Goal: Task Accomplishment & Management: Use online tool/utility

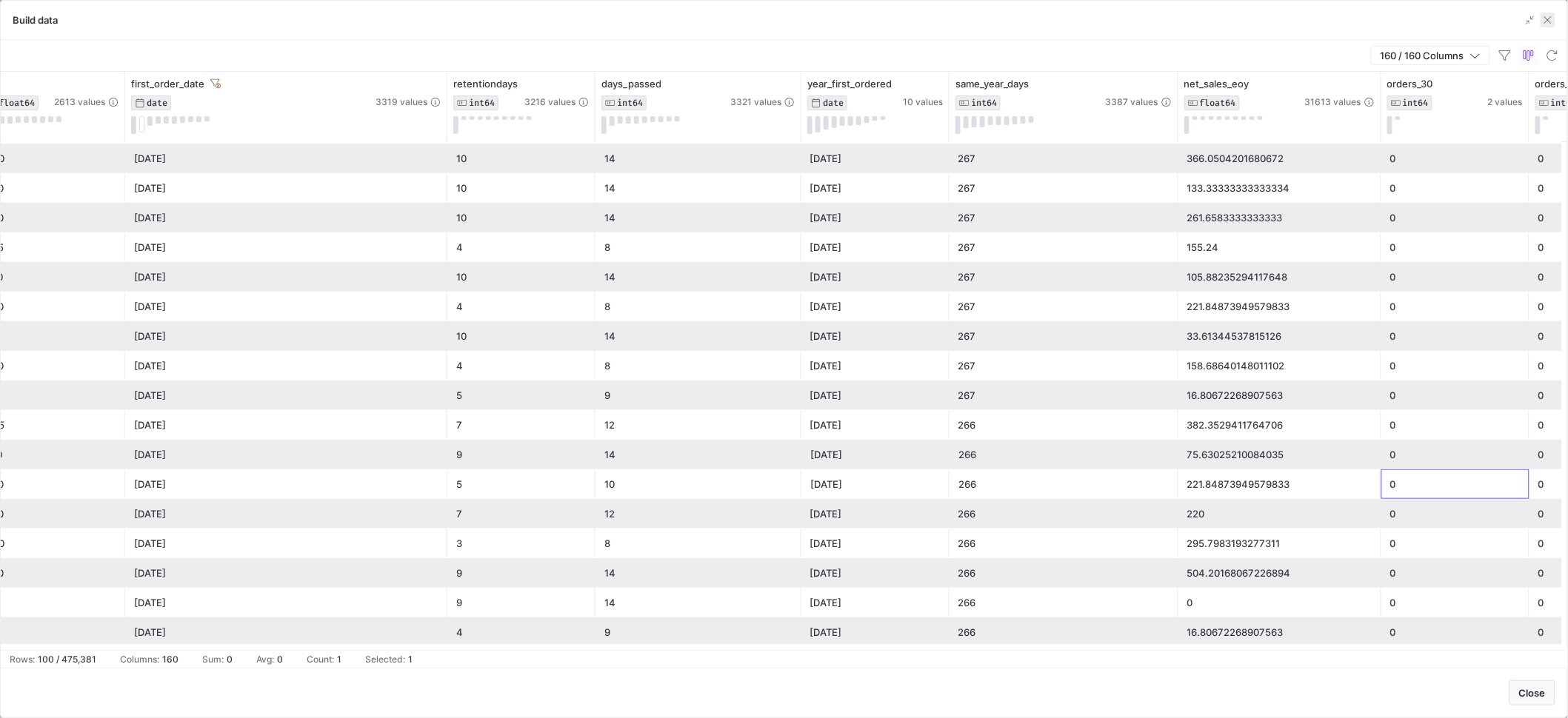
click at [1555, 17] on span "button" at bounding box center [1547, 20] width 15 height 15
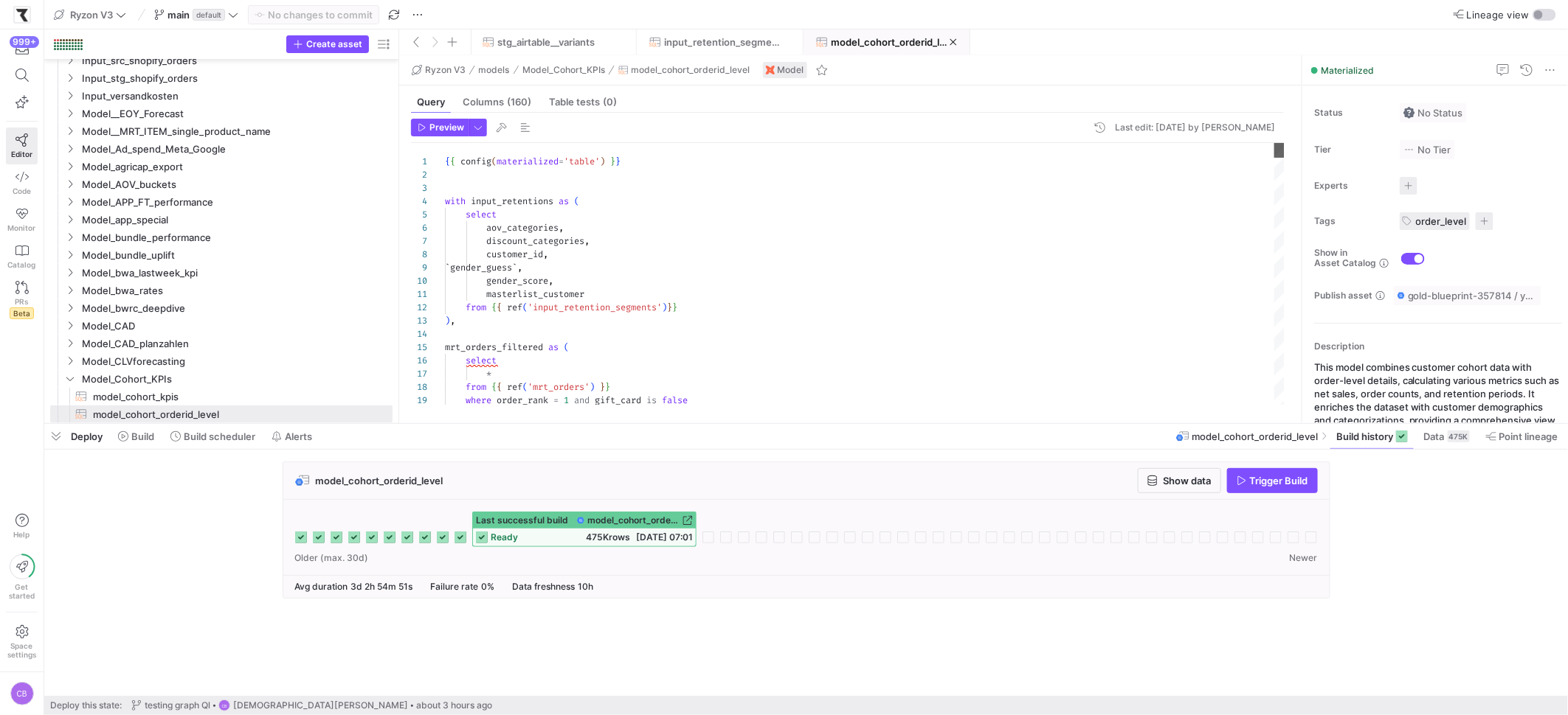
click at [1275, 143] on div at bounding box center [1279, 150] width 10 height 15
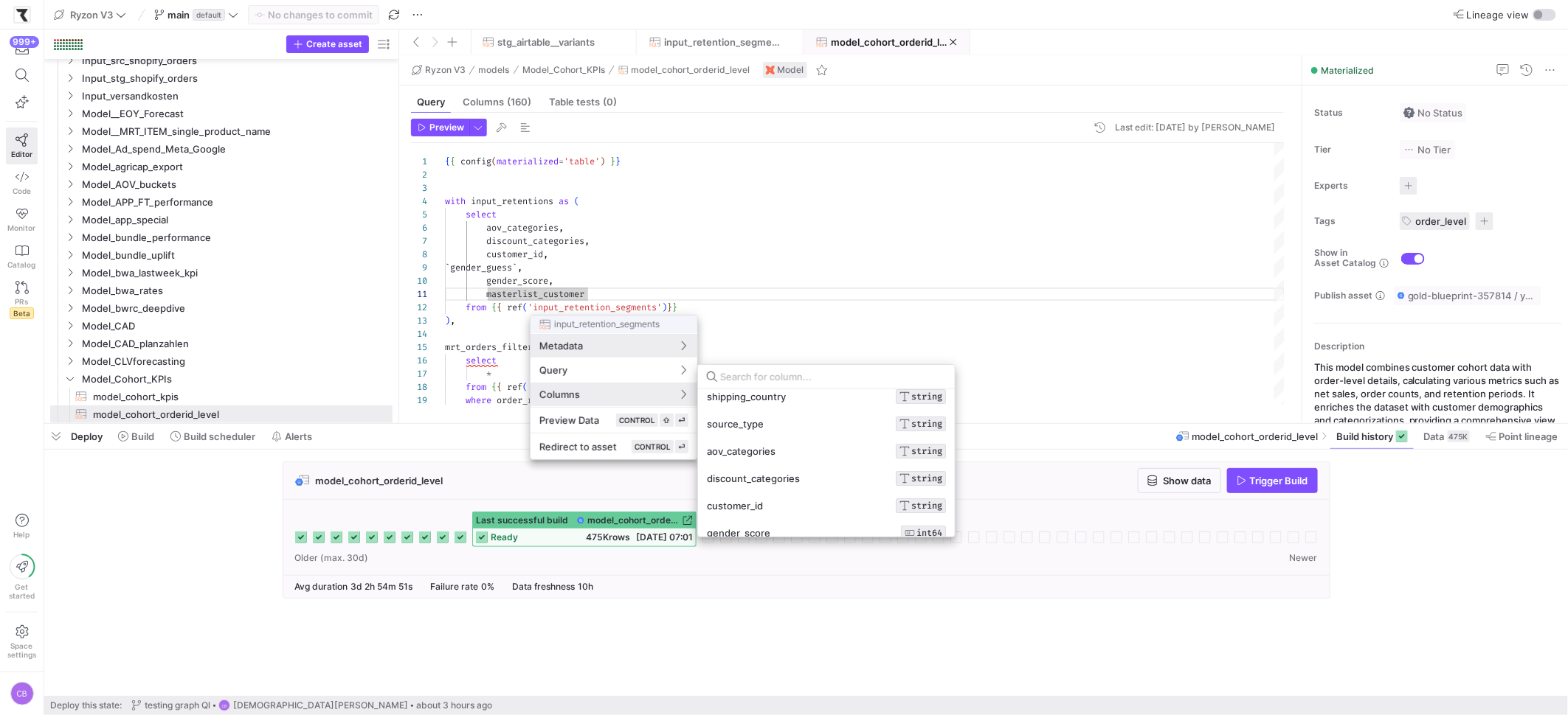
scroll to position [23, 0]
click at [755, 318] on div at bounding box center [784, 358] width 1568 height 715
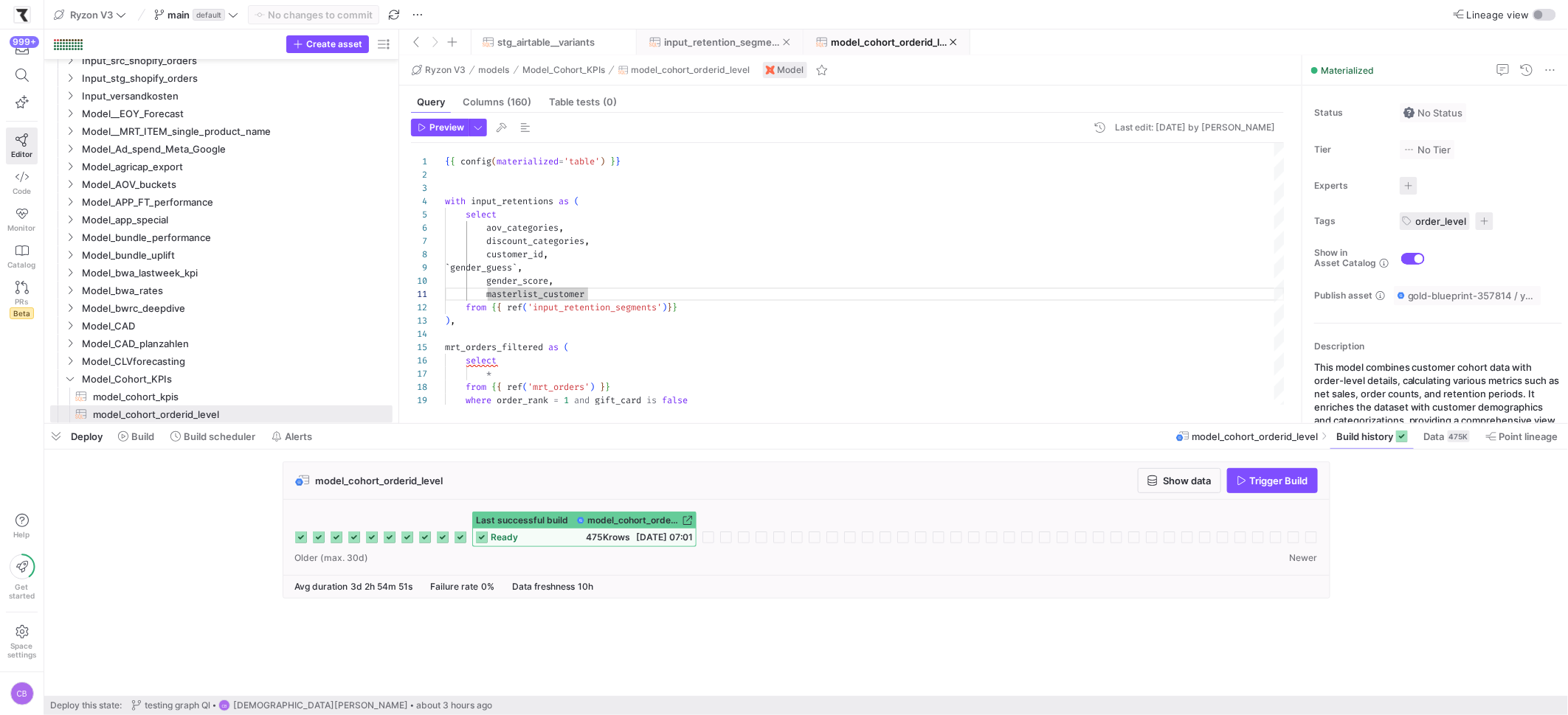
click at [743, 40] on span "input_retention_segments" at bounding box center [723, 42] width 119 height 12
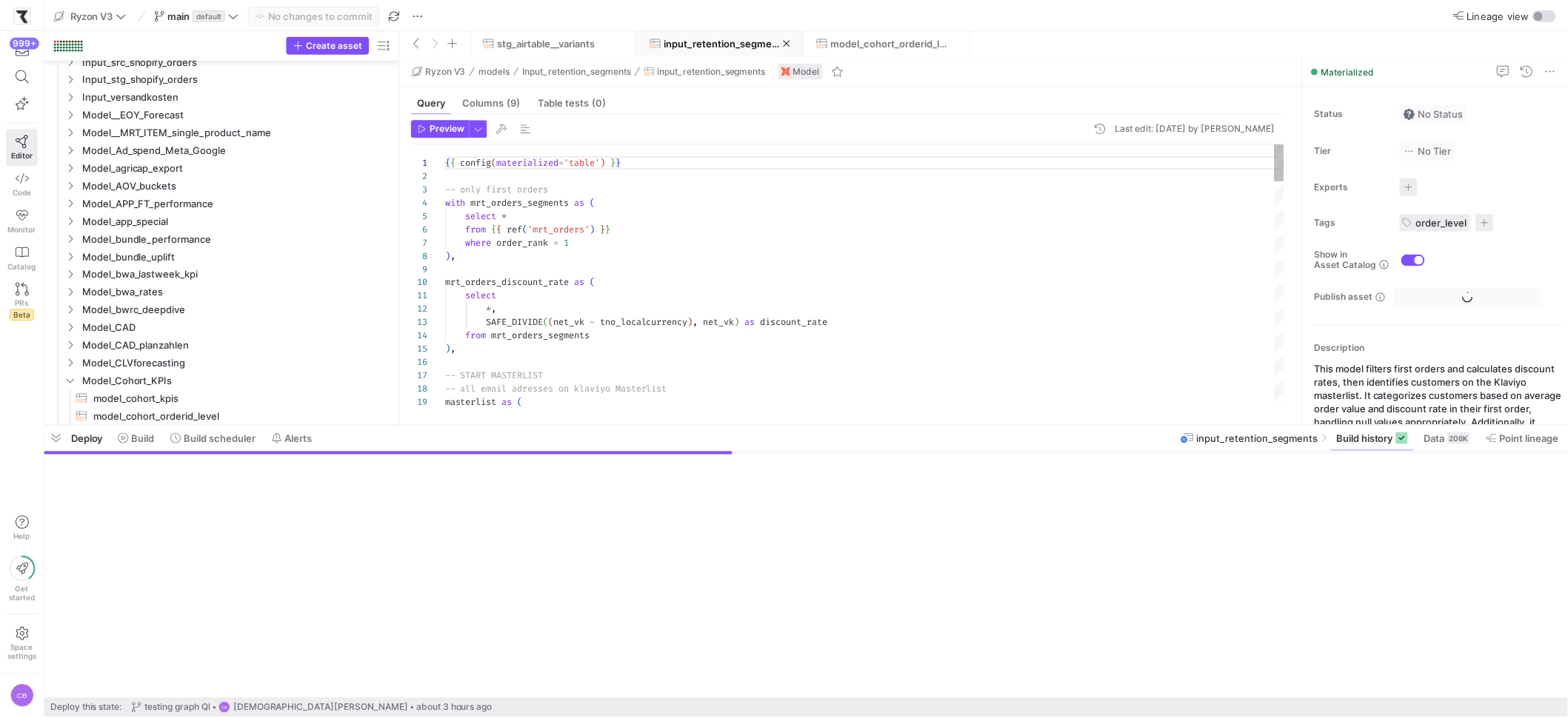
scroll to position [746, 0]
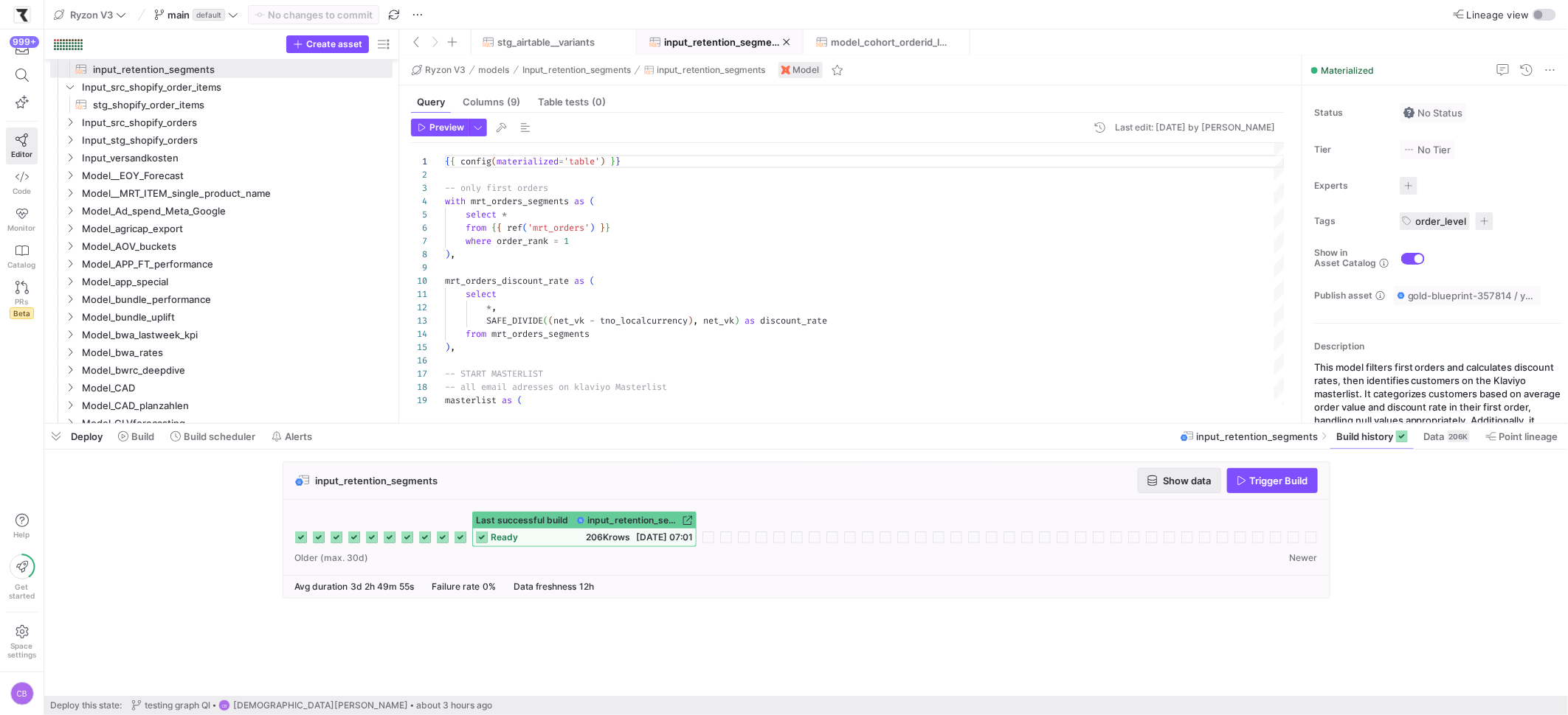
click at [1199, 485] on span "Show data" at bounding box center [1188, 481] width 48 height 12
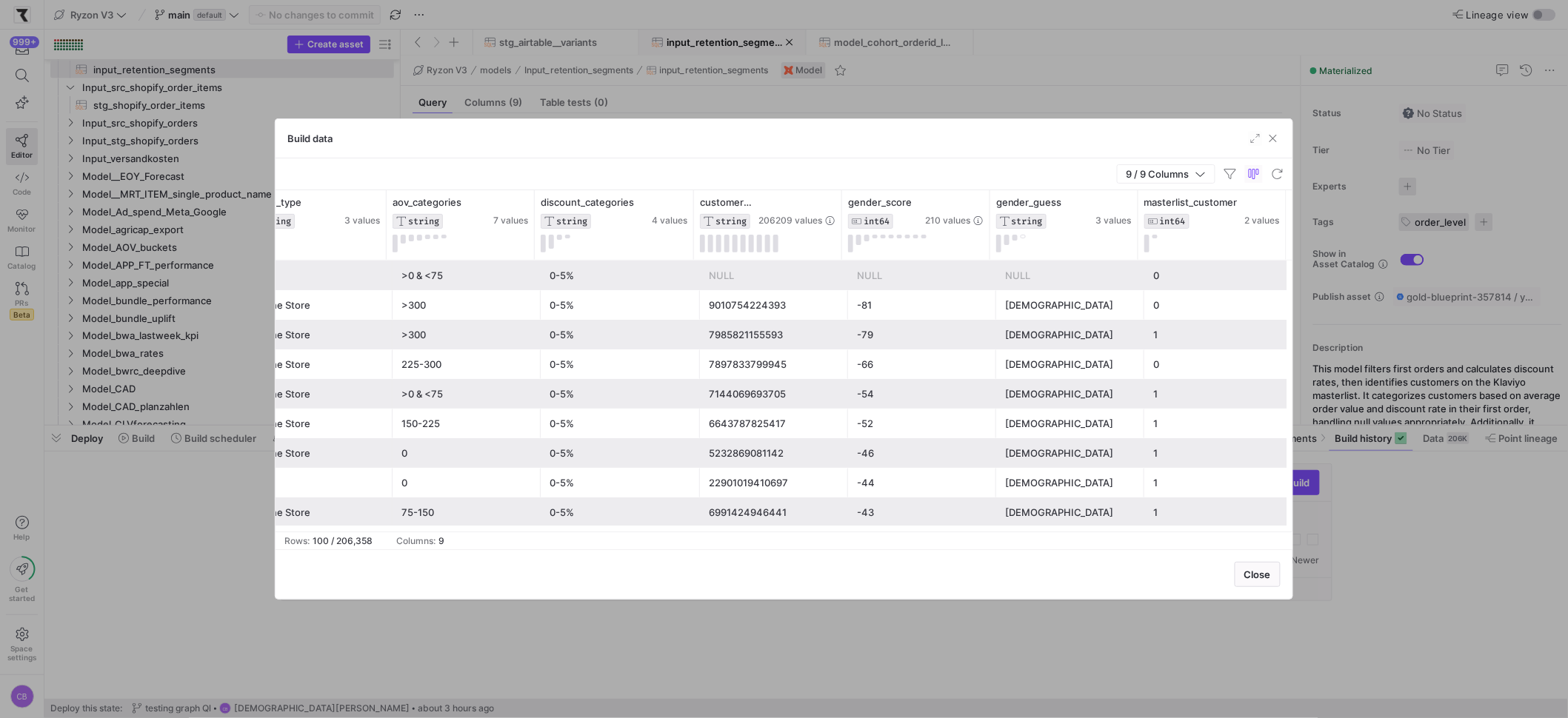
scroll to position [0, 0]
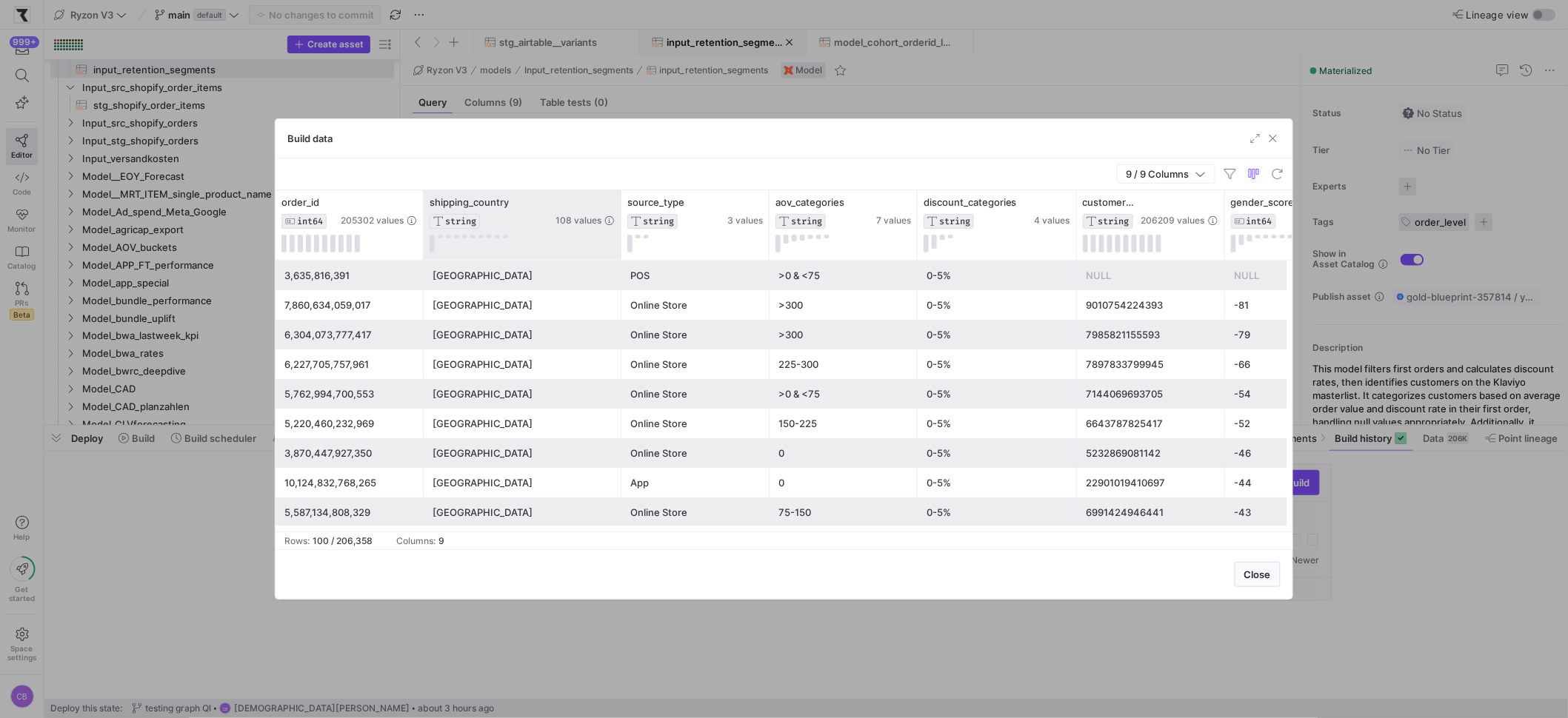
drag, startPoint x: 570, startPoint y: 227, endPoint x: 622, endPoint y: 241, distance: 53.9
click at [622, 239] on div at bounding box center [621, 225] width 6 height 69
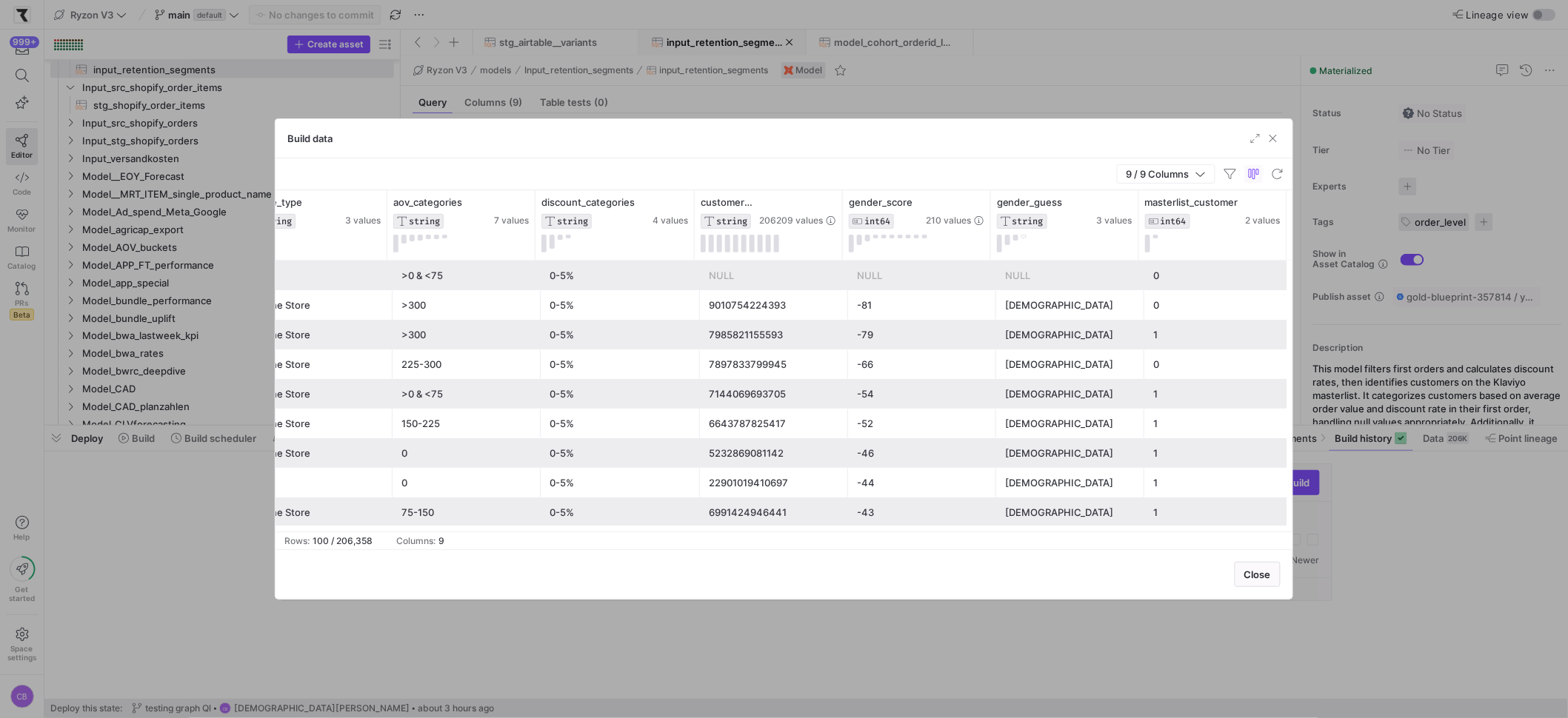
scroll to position [0, 175]
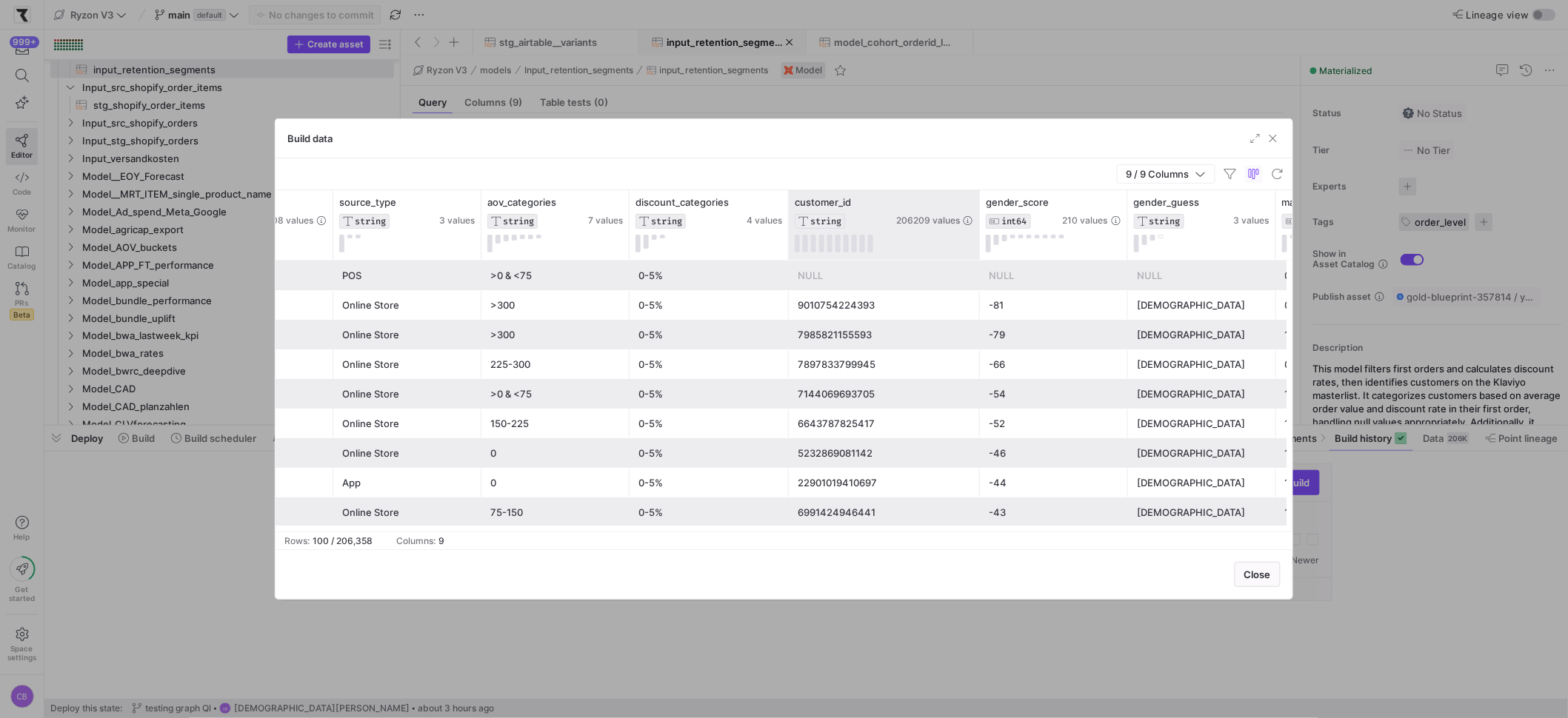
drag, startPoint x: 937, startPoint y: 242, endPoint x: 916, endPoint y: 259, distance: 27.0
click at [982, 254] on div at bounding box center [979, 225] width 6 height 69
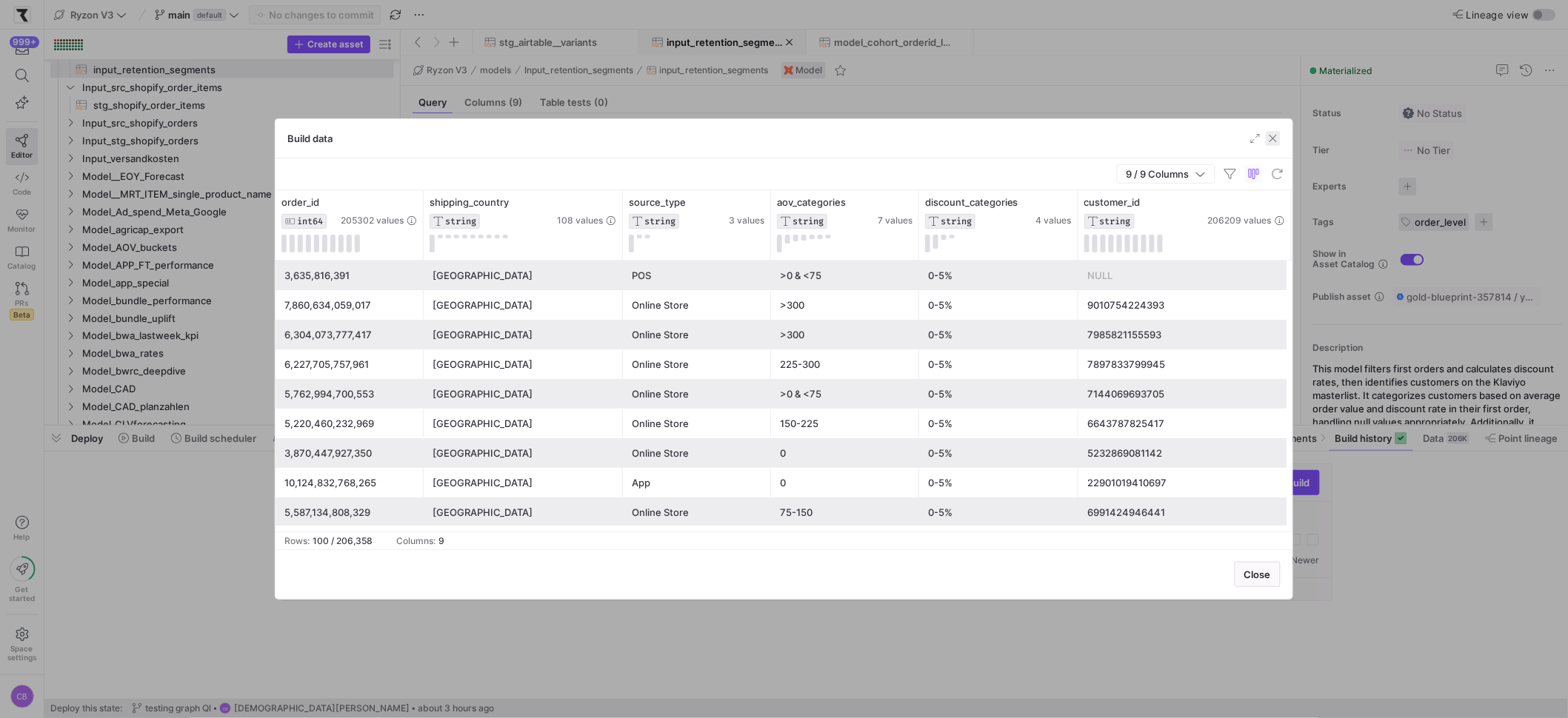
click at [1270, 136] on span "button" at bounding box center [1272, 138] width 15 height 15
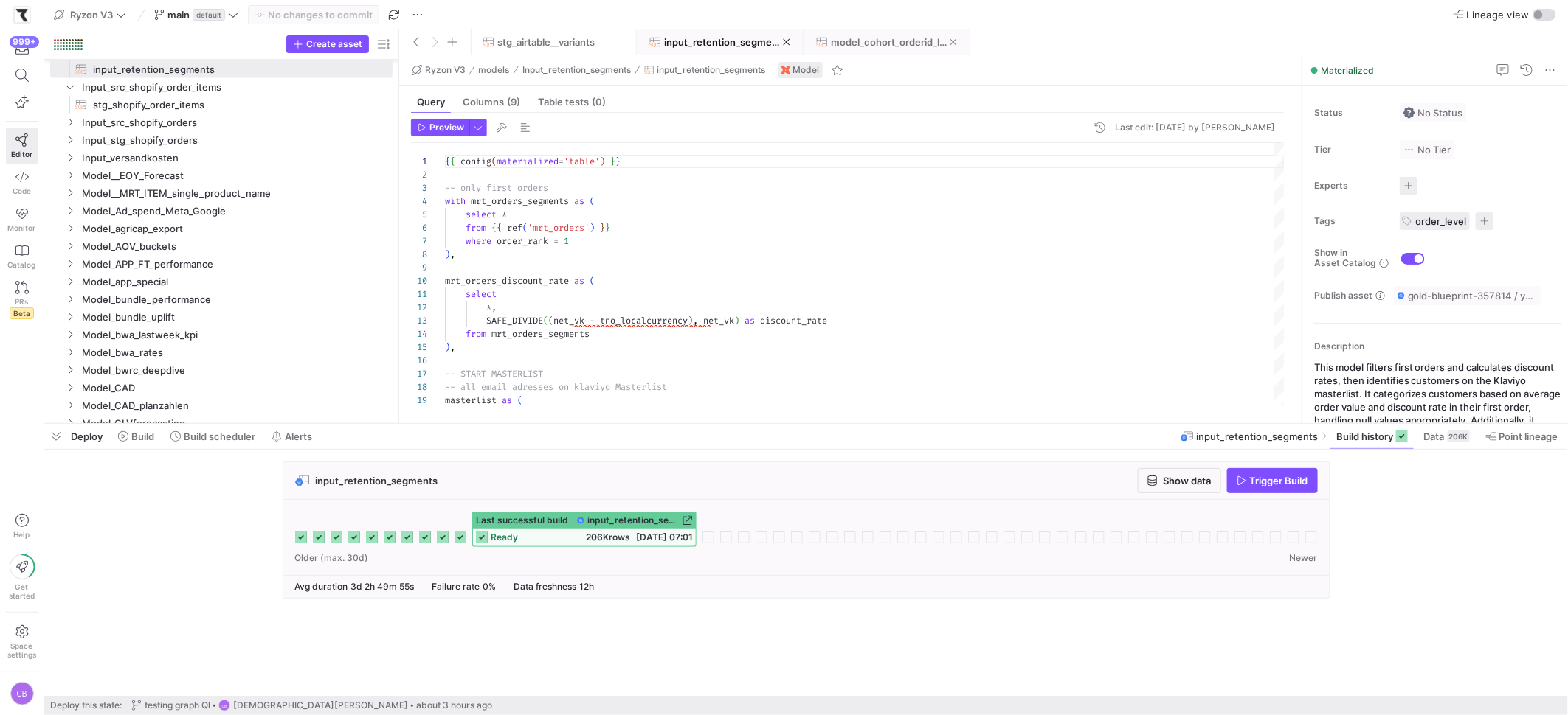
click at [915, 42] on span "model_cohort_orderid_level" at bounding box center [890, 42] width 119 height 12
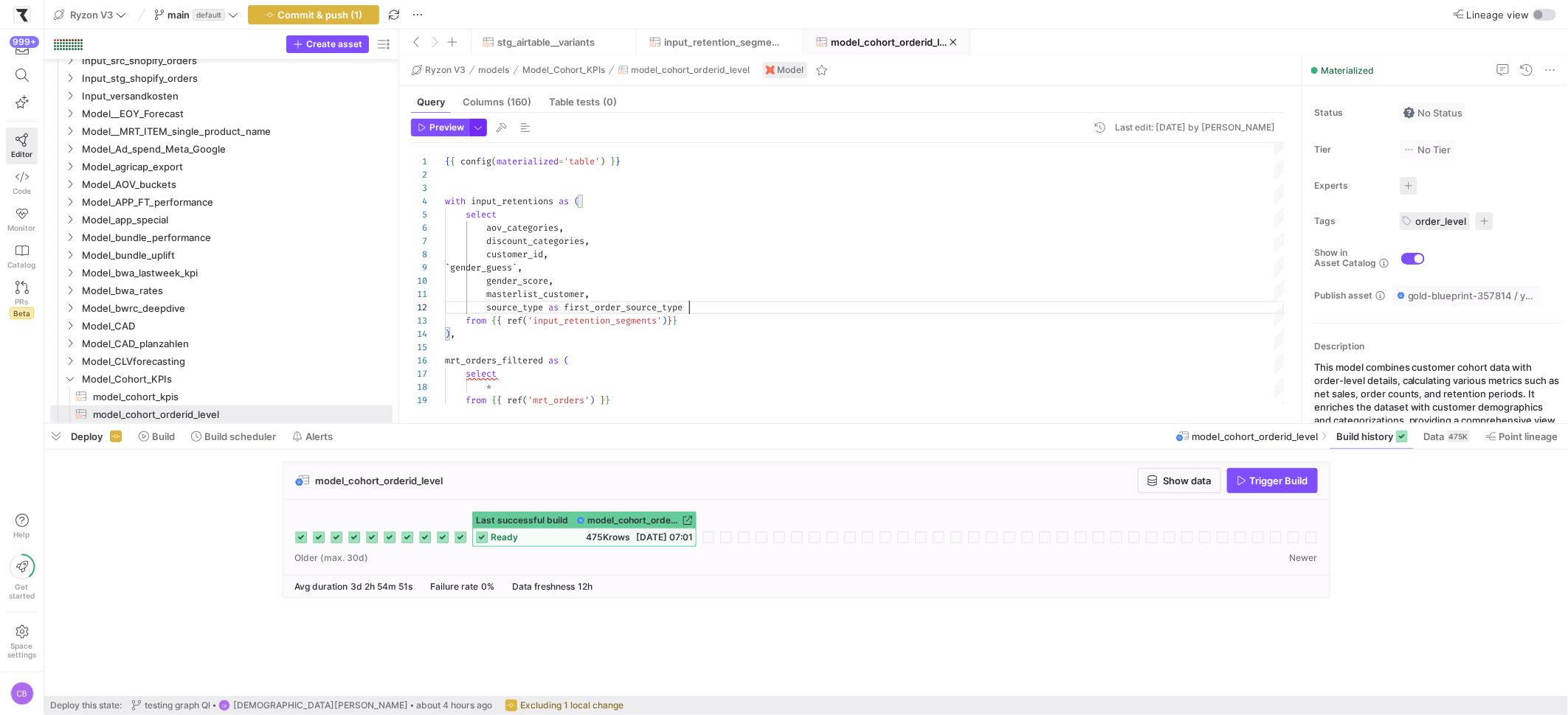
type textarea "masterlist_customer, source_type as first_order_source_type from {{ ref('input_…"
click at [482, 129] on span "button" at bounding box center [478, 127] width 16 height 16
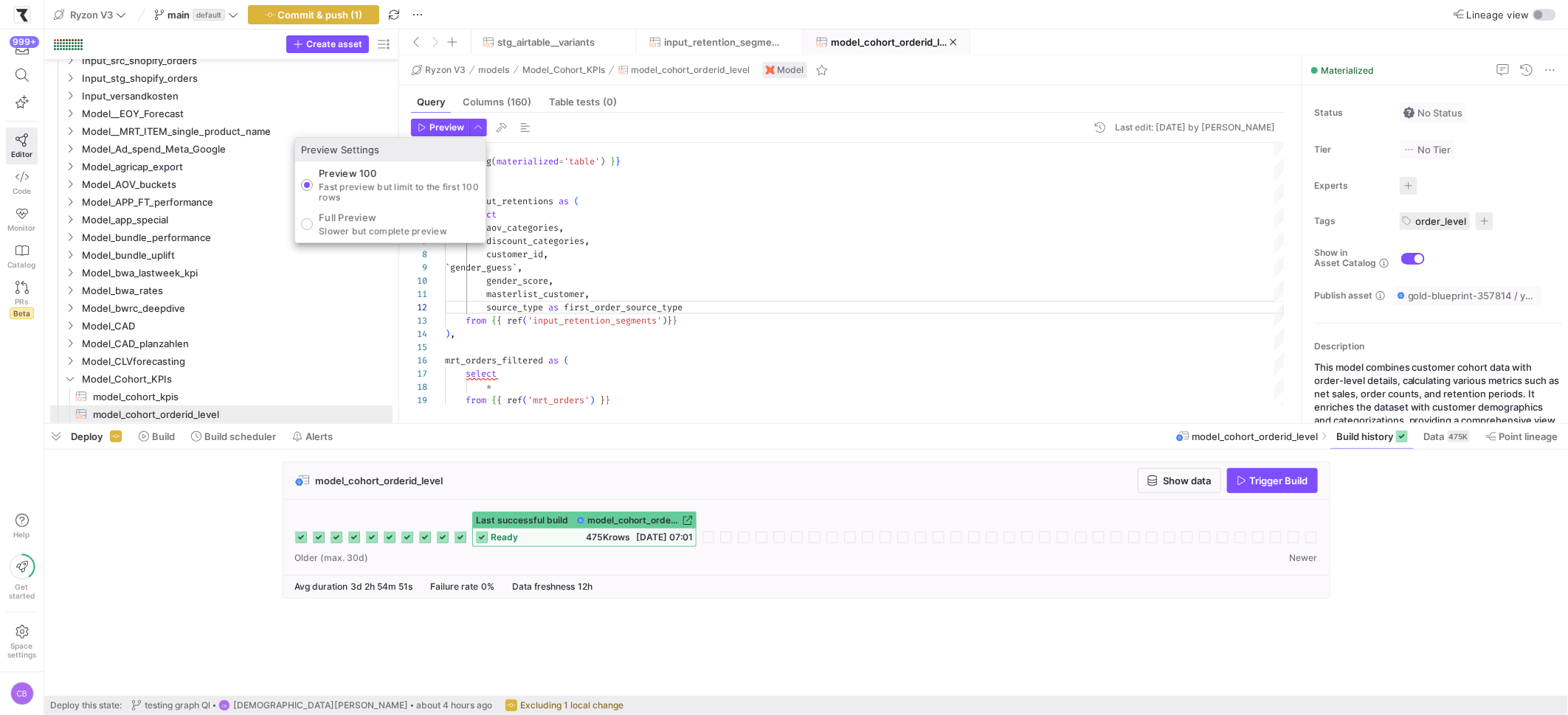
click at [377, 239] on div "Preview 100 Fast preview but limit to the first 100 rows Full Preview Slower bu…" at bounding box center [390, 202] width 191 height 81
click at [384, 217] on p "Full Preview" at bounding box center [383, 217] width 128 height 12
click at [313, 218] on input "Full Preview Slower but complete preview" at bounding box center [307, 224] width 12 height 12
radio input "true"
click at [418, 133] on div at bounding box center [784, 358] width 1568 height 715
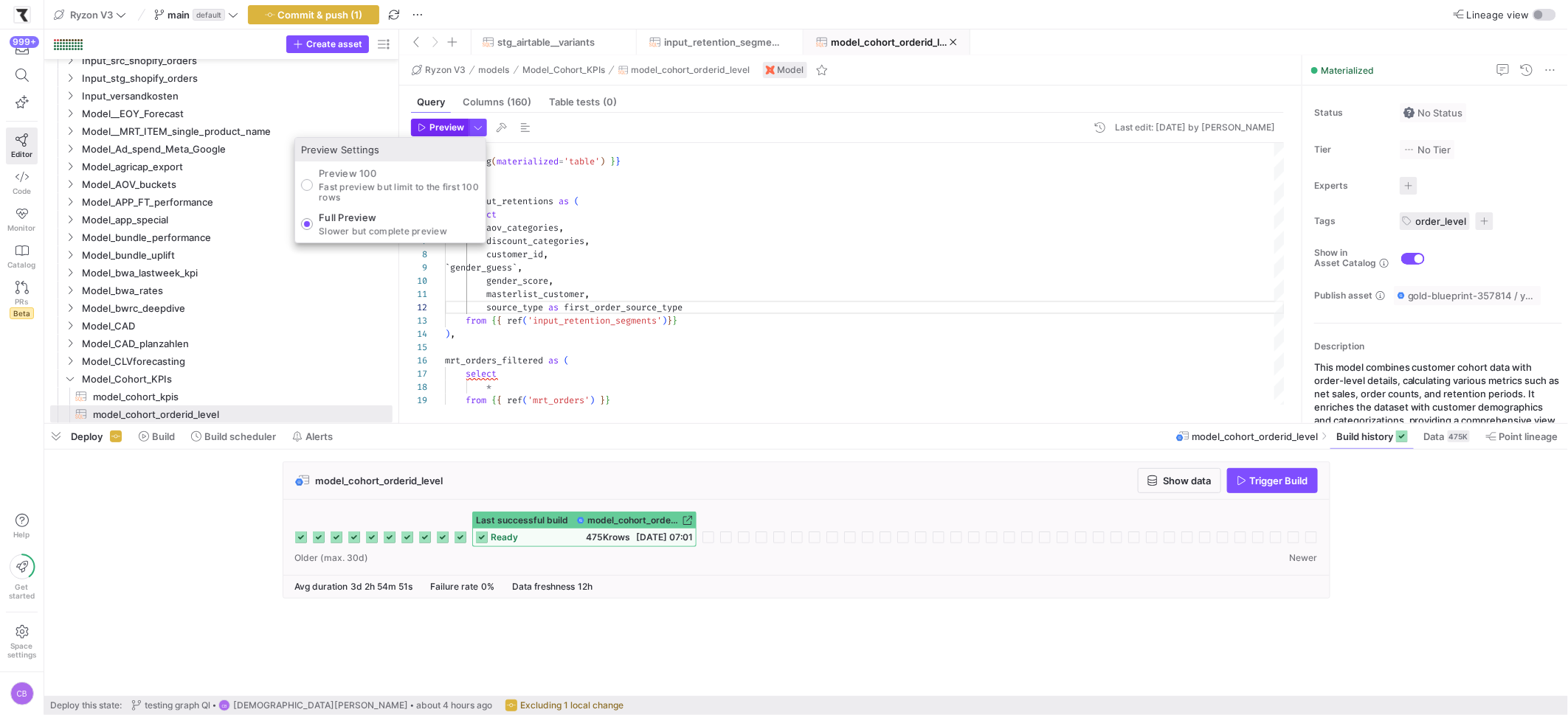
click at [418, 133] on span "button" at bounding box center [441, 127] width 57 height 16
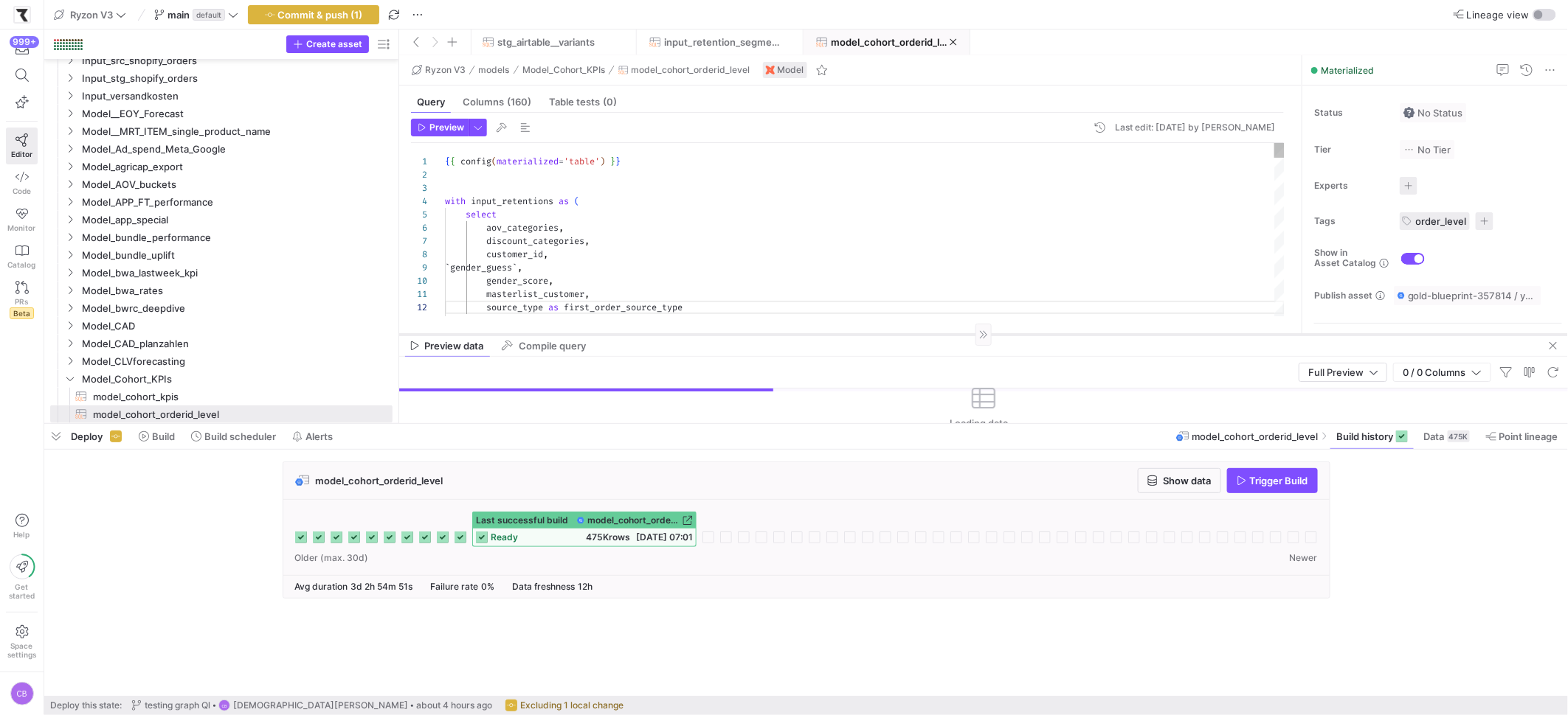
drag, startPoint x: 706, startPoint y: 165, endPoint x: 720, endPoint y: 334, distance: 169.6
click at [720, 334] on div at bounding box center [983, 334] width 1169 height 1
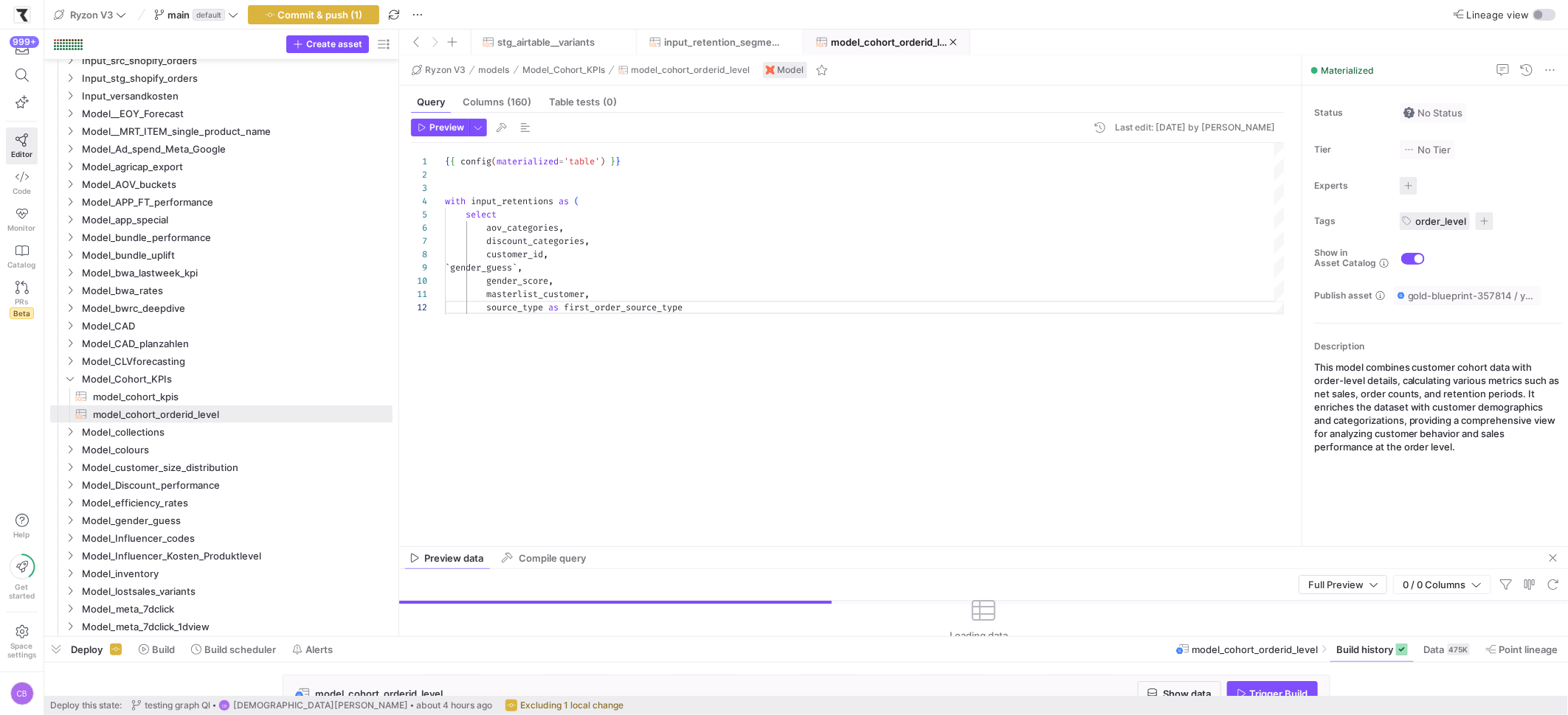
drag, startPoint x: 716, startPoint y: 425, endPoint x: 706, endPoint y: 639, distance: 214.2
click at [710, 640] on div at bounding box center [806, 637] width 1524 height 6
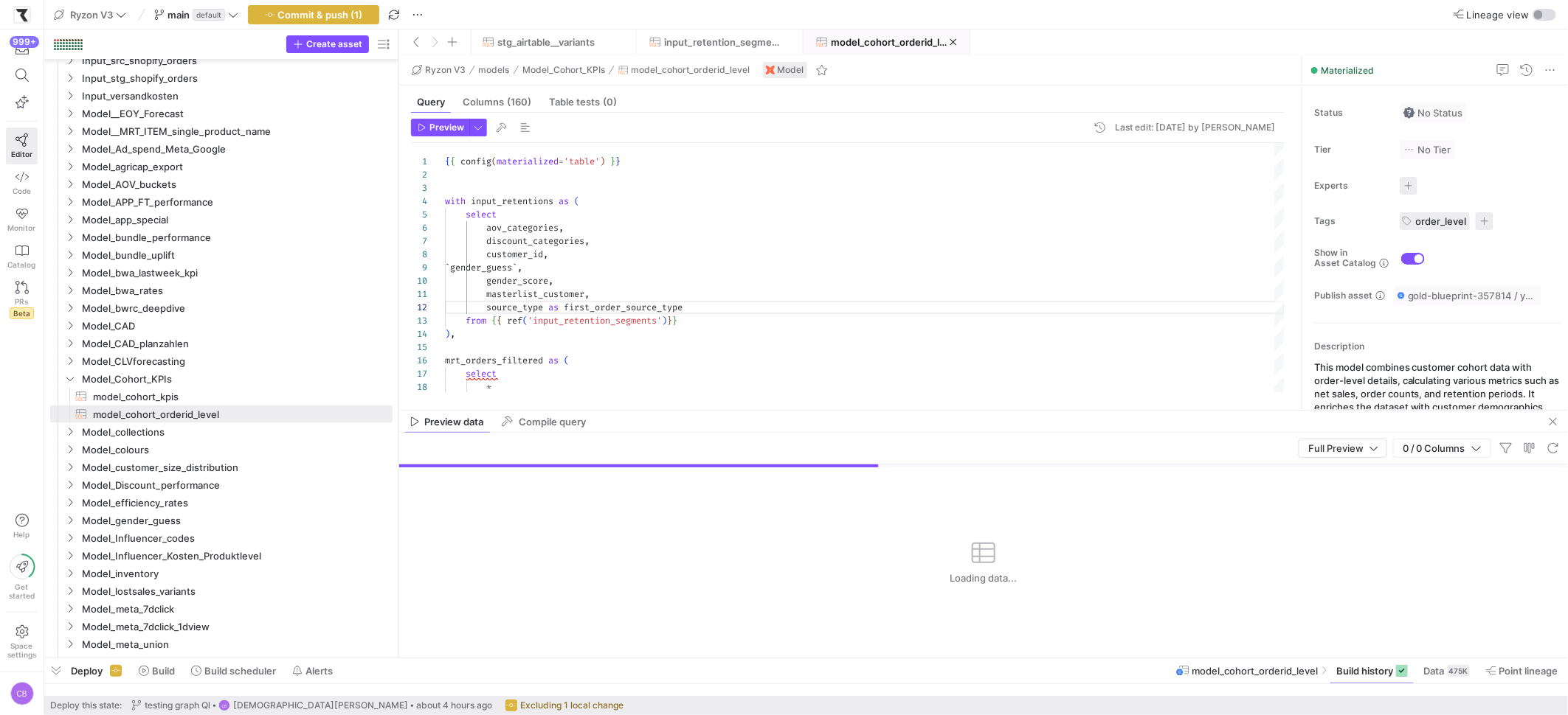
drag, startPoint x: 712, startPoint y: 566, endPoint x: 770, endPoint y: 295, distance: 277.1
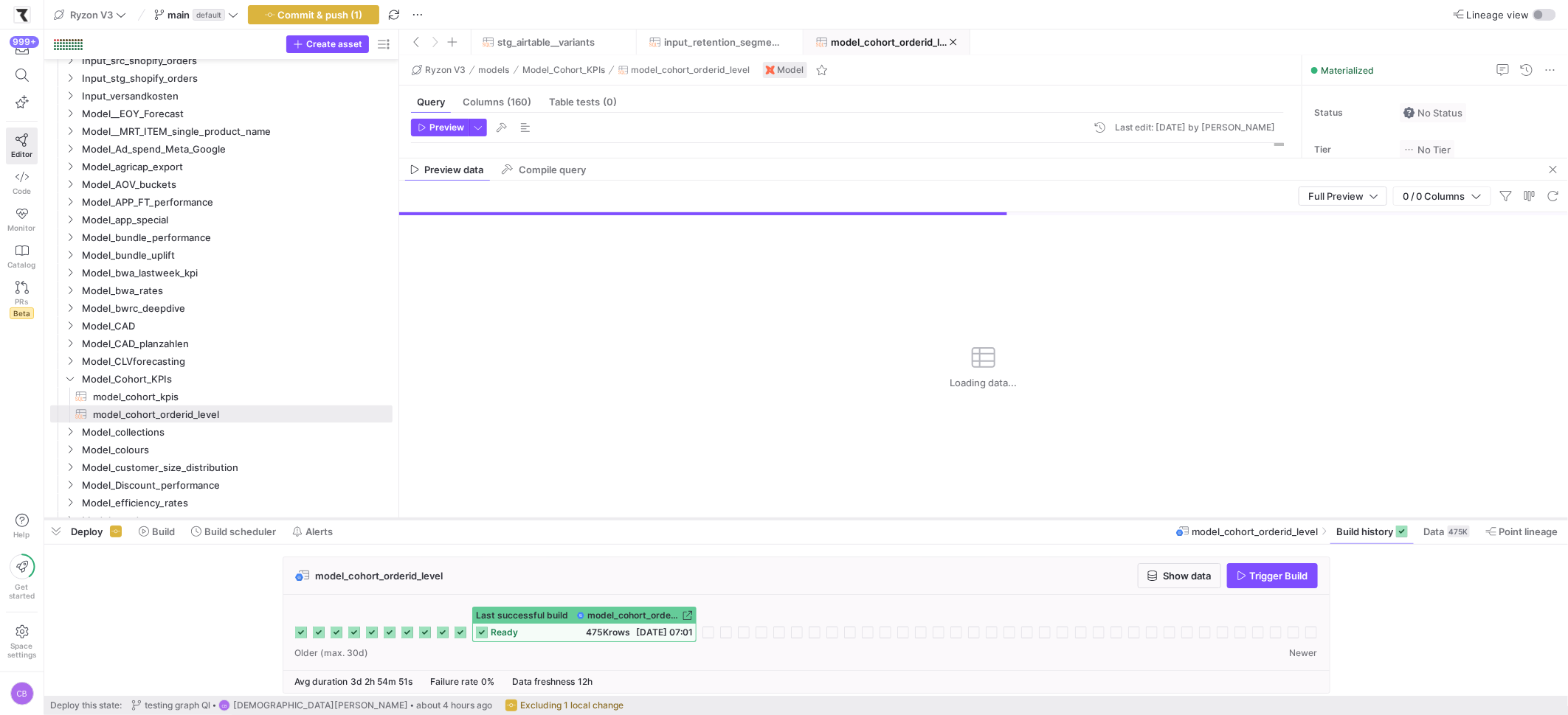
drag, startPoint x: 623, startPoint y: 658, endPoint x: 637, endPoint y: 518, distance: 140.7
click at [637, 518] on div at bounding box center [806, 519] width 1524 height 6
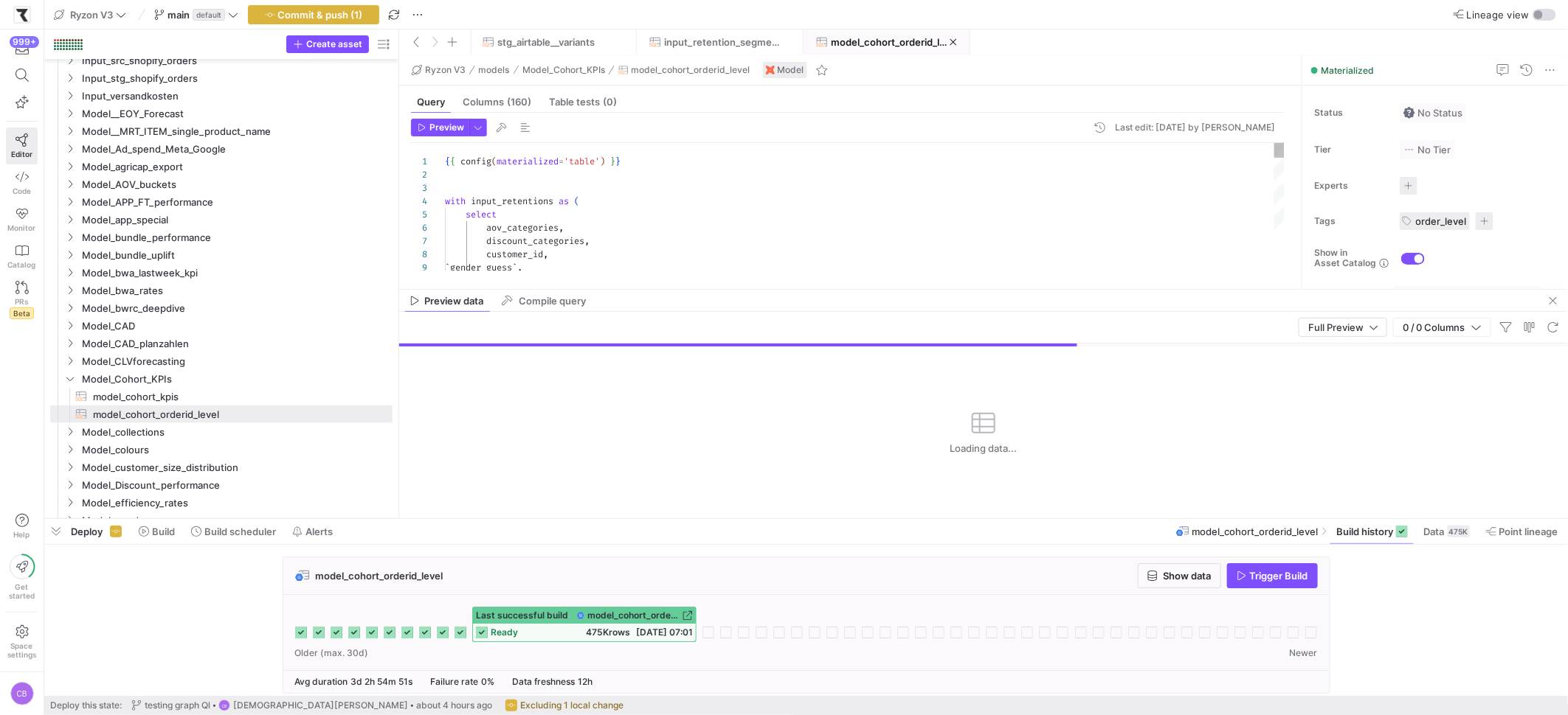
drag, startPoint x: 617, startPoint y: 159, endPoint x: 651, endPoint y: 289, distance: 134.4
click at [651, 289] on as-split "Ryzon V3 models Model_Cohort_KPIs model_cohort_orderid_level Model Query Column…" at bounding box center [983, 286] width 1169 height 463
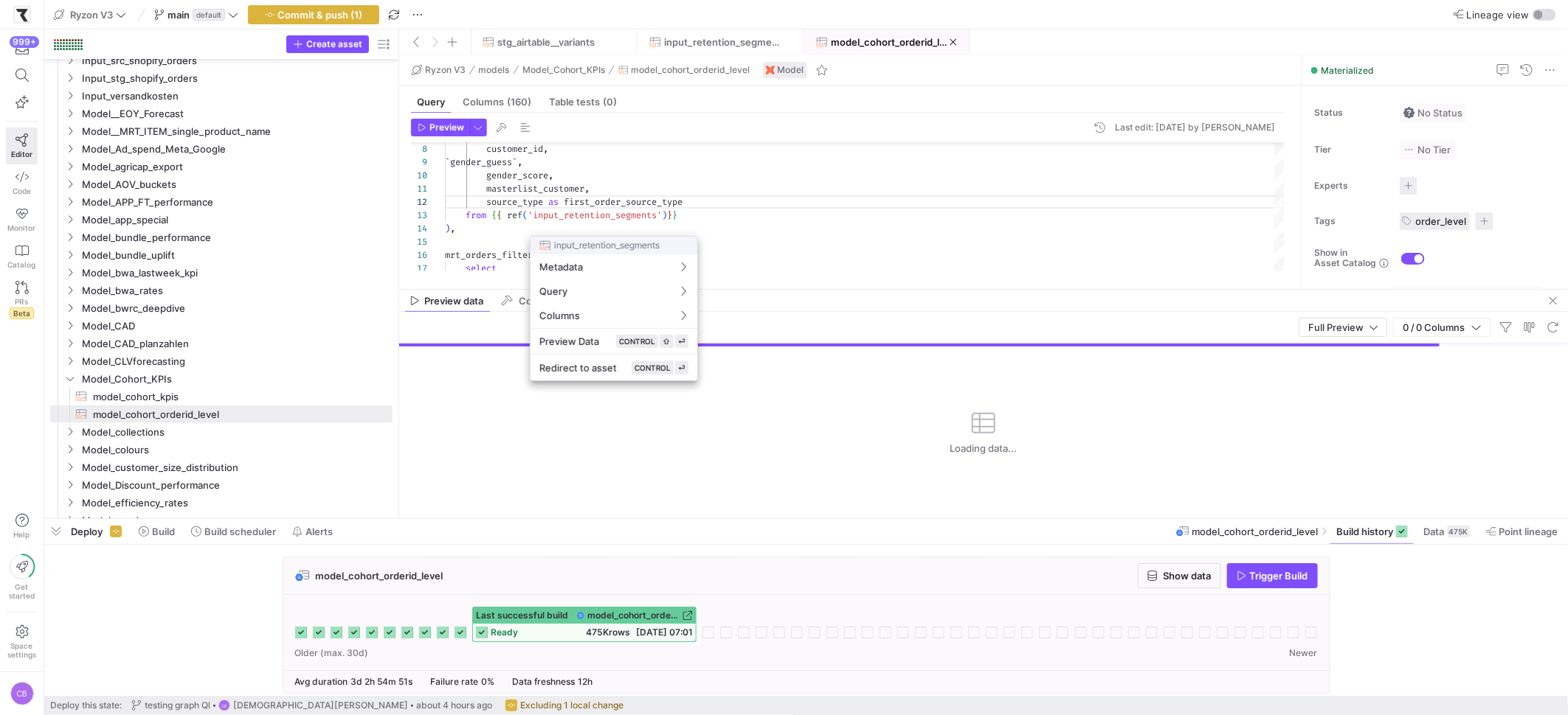
click at [827, 245] on div at bounding box center [784, 358] width 1568 height 715
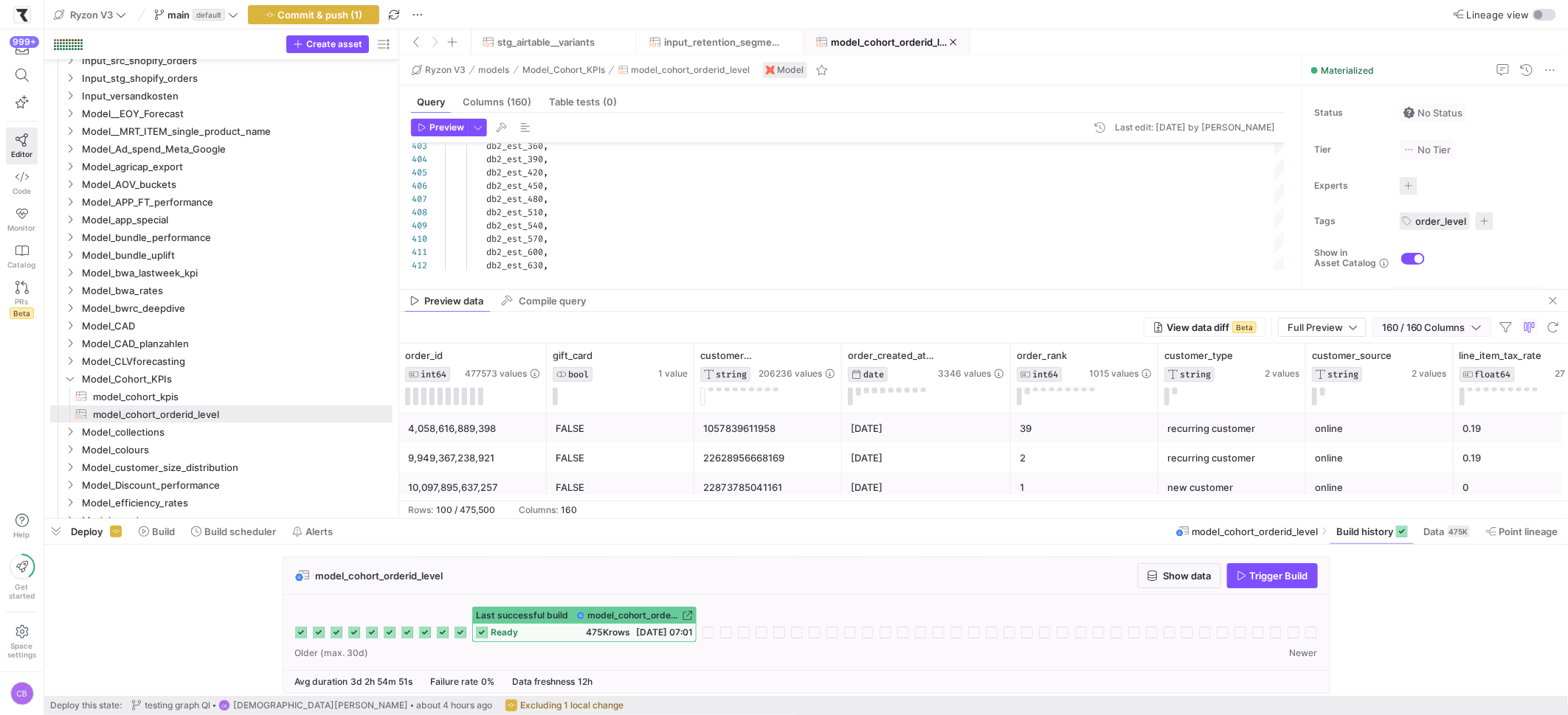
click at [1476, 327] on icon "button" at bounding box center [1476, 327] width 10 height 10
click at [1455, 349] on input "Filter Columns Input" at bounding box center [1502, 354] width 118 height 30
type input "sp"
checkbox input "false"
type input "sour"
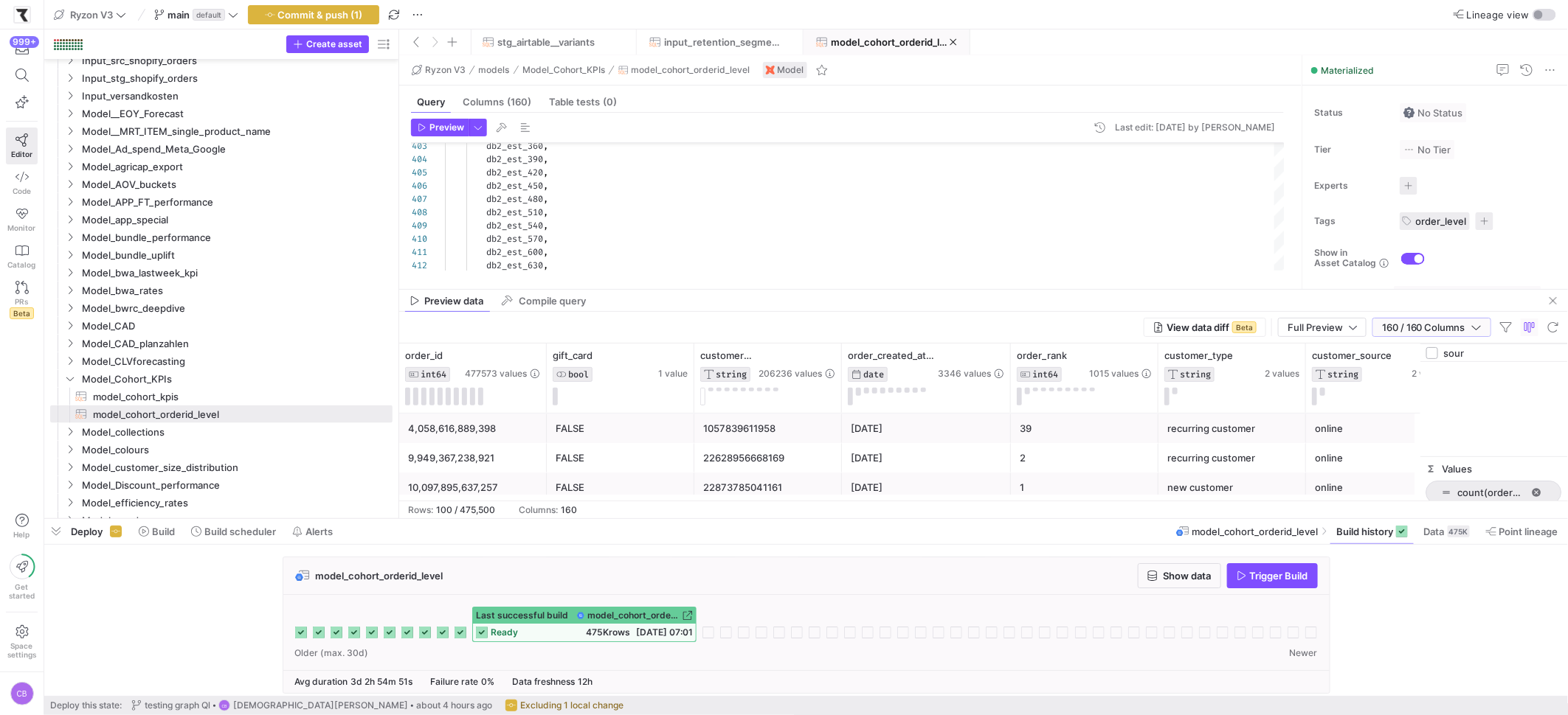
checkbox input "true"
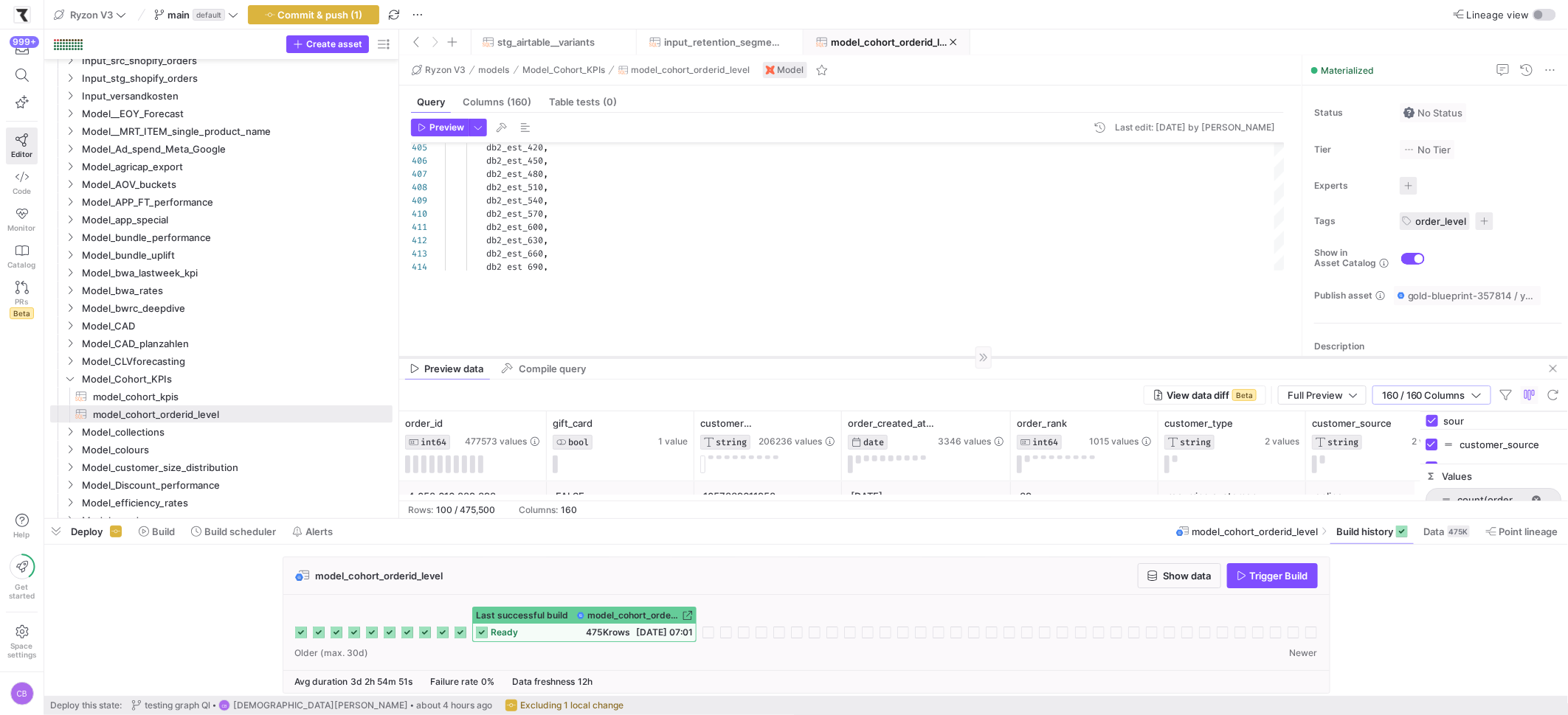
drag, startPoint x: 616, startPoint y: 289, endPoint x: 625, endPoint y: 357, distance: 68.6
click at [625, 357] on div at bounding box center [983, 357] width 1169 height 1
type input "sour"
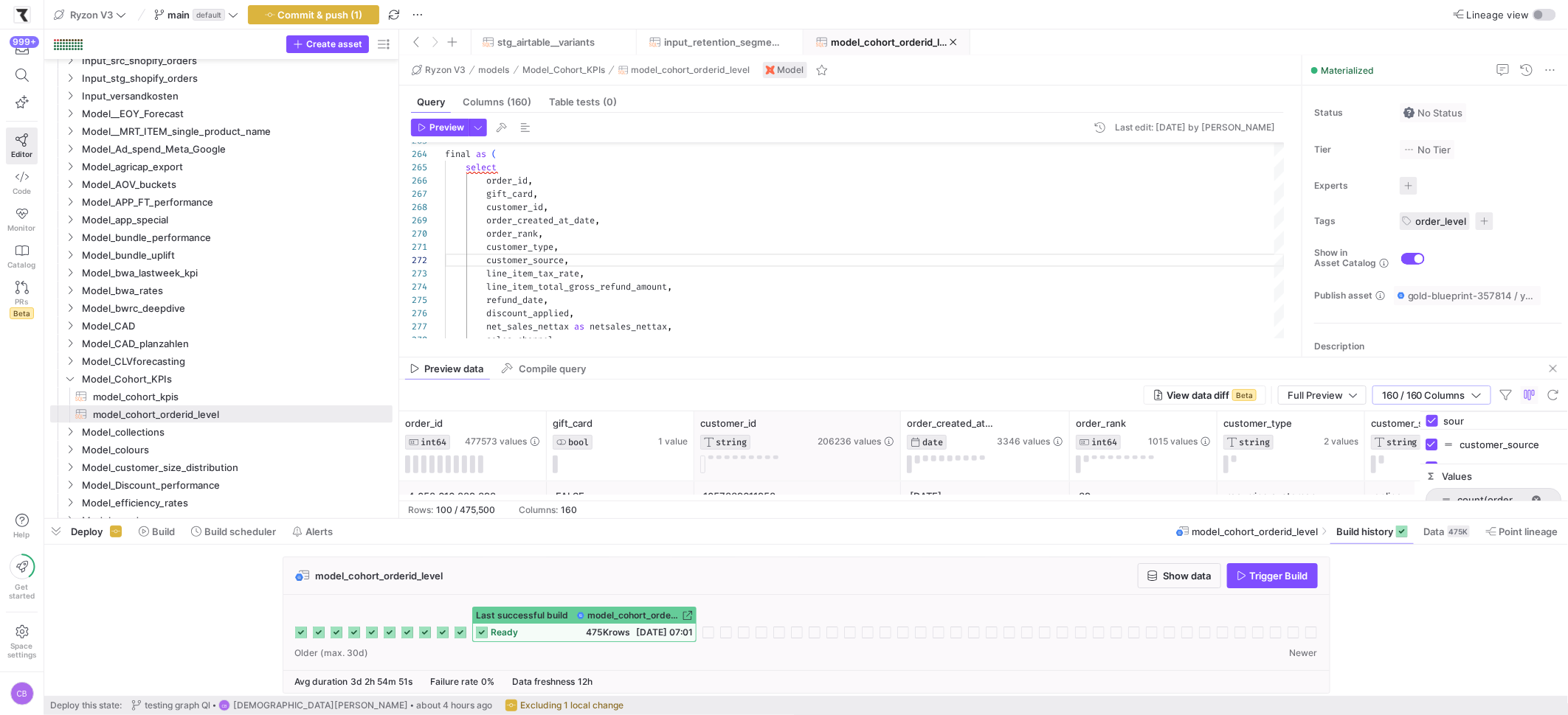
drag, startPoint x: 839, startPoint y: 436, endPoint x: 898, endPoint y: 435, distance: 59.0
click at [898, 435] on div at bounding box center [900, 446] width 6 height 69
click at [1142, 358] on div "Preview data Compile query" at bounding box center [983, 368] width 1169 height 22
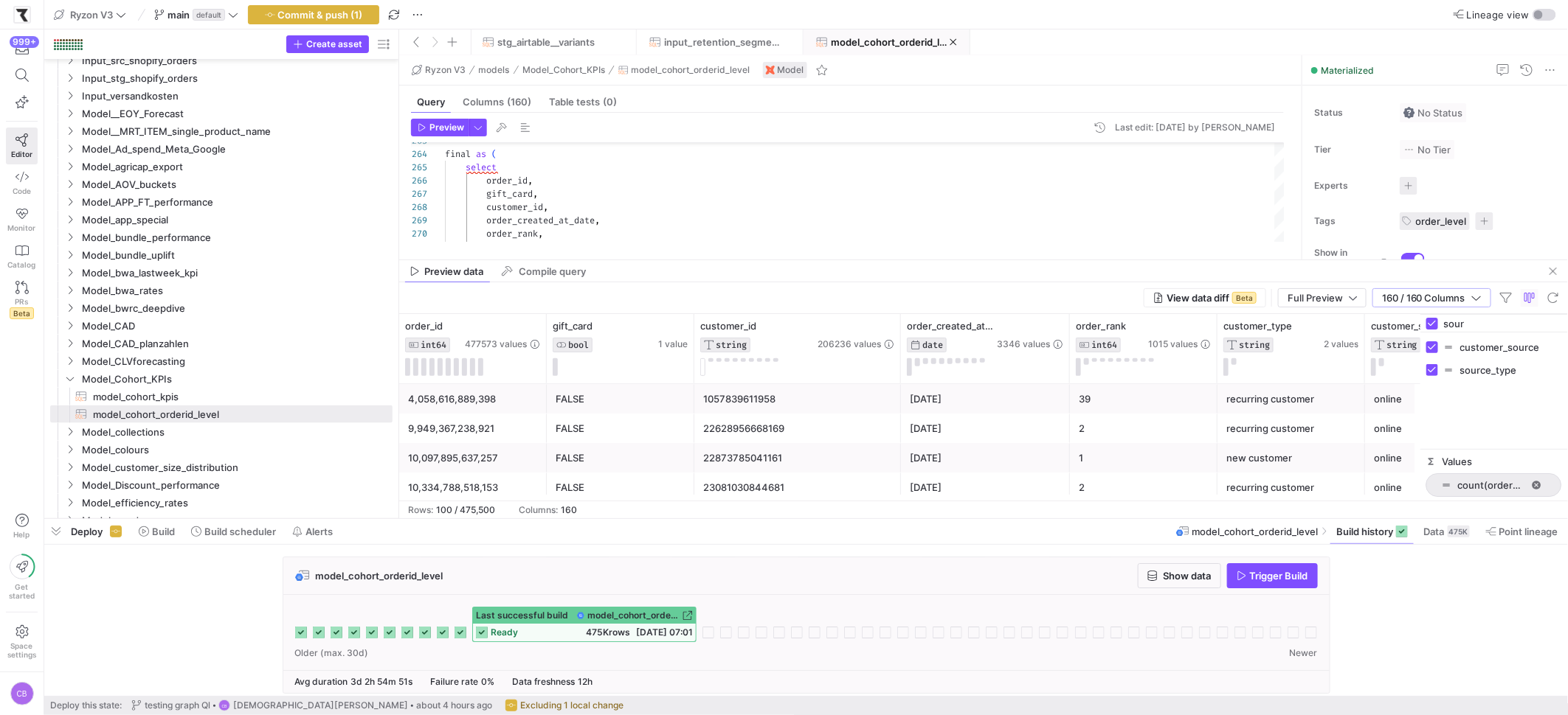
drag, startPoint x: 1141, startPoint y: 356, endPoint x: 1130, endPoint y: 258, distance: 98.6
click at [1488, 331] on input "sour" at bounding box center [1502, 324] width 118 height 30
click at [1482, 300] on span "button" at bounding box center [1432, 298] width 118 height 18
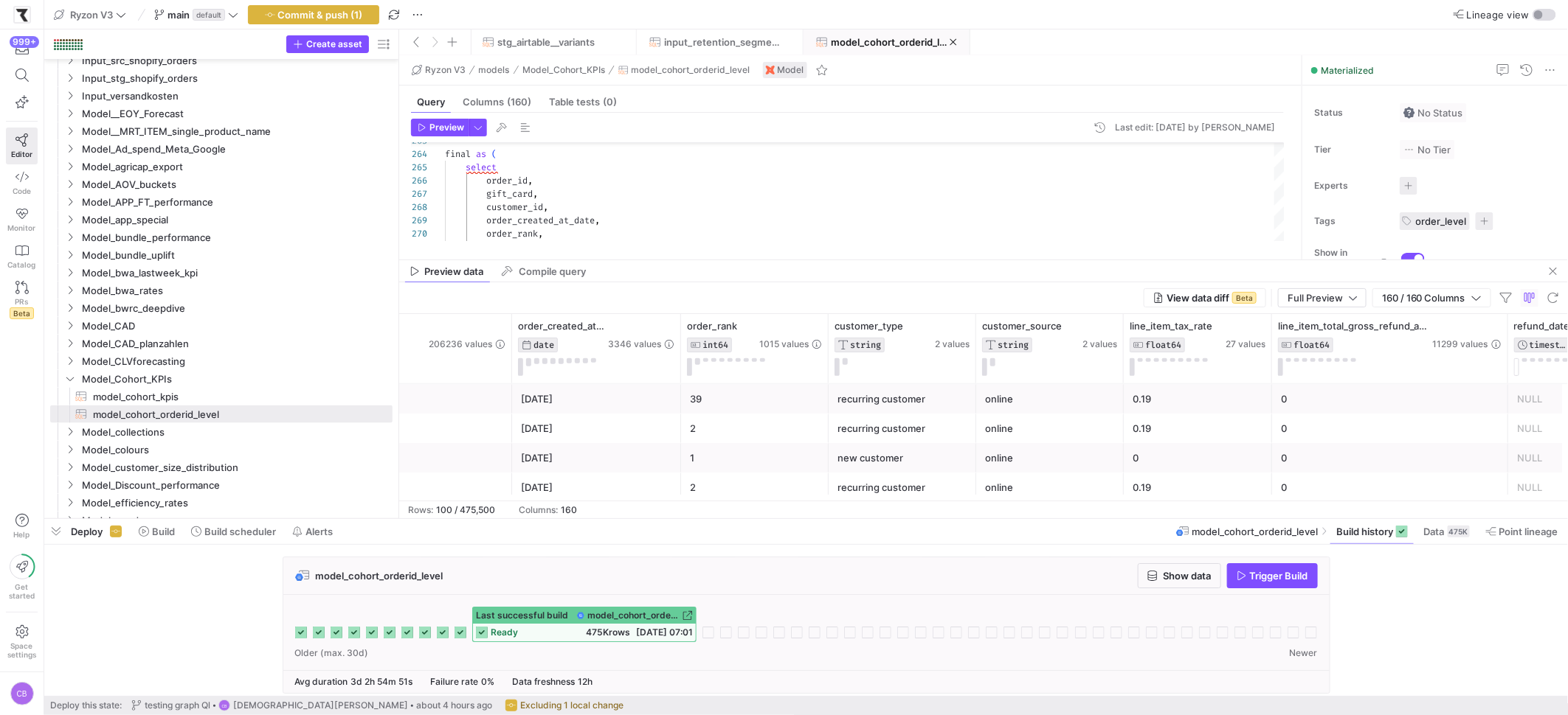
scroll to position [0, 421]
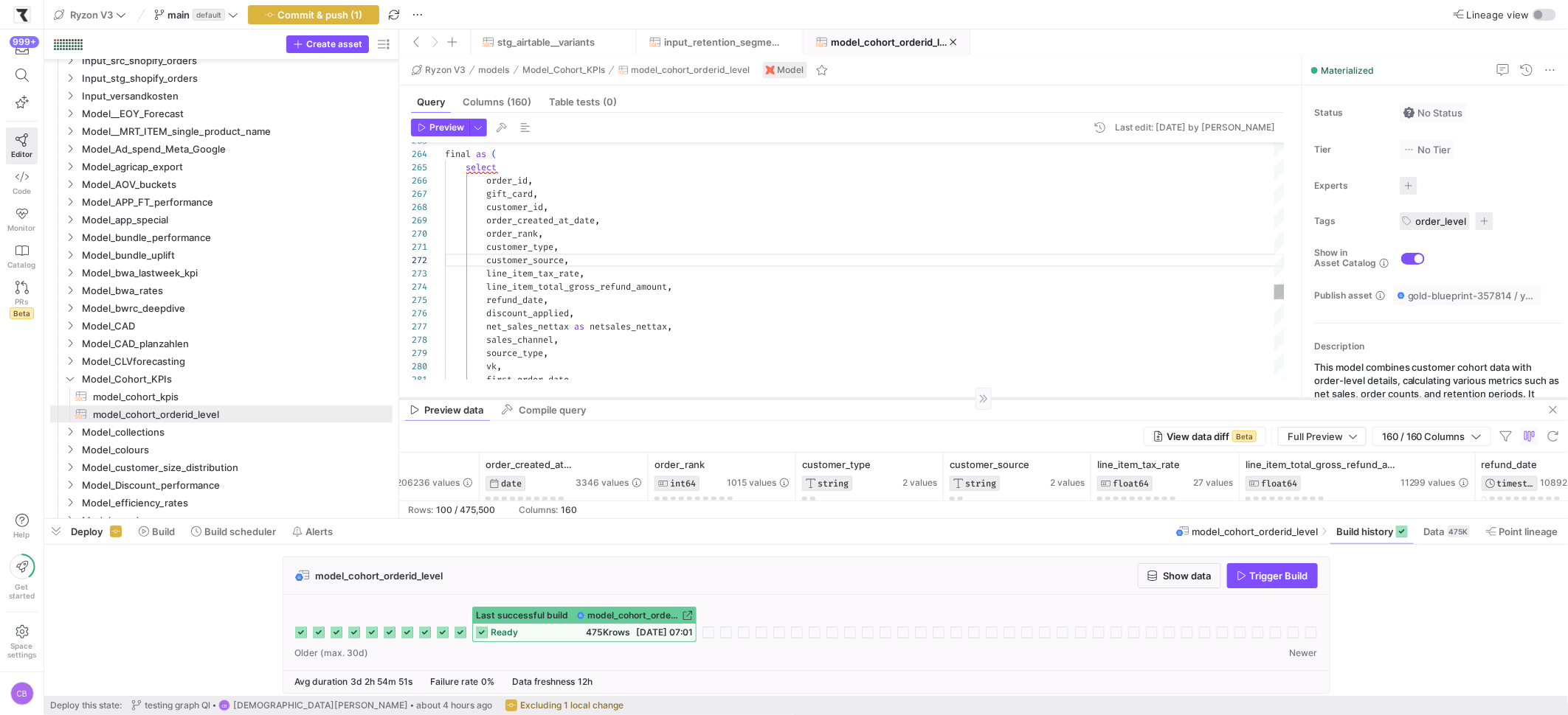
drag, startPoint x: 899, startPoint y: 259, endPoint x: 932, endPoint y: 398, distance: 142.9
click at [932, 398] on div at bounding box center [983, 398] width 1169 height 1
click at [474, 132] on span "button" at bounding box center [478, 127] width 16 height 16
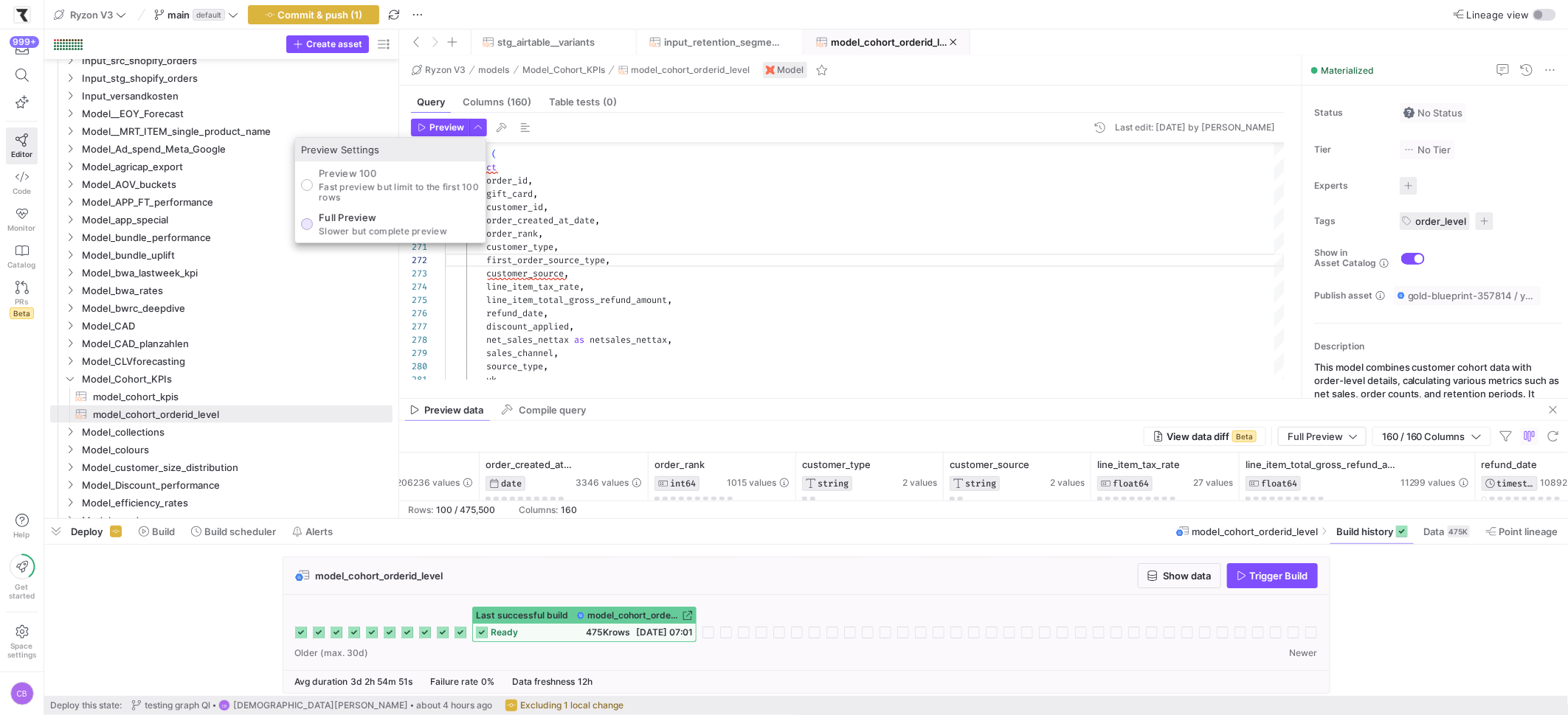
click at [348, 235] on p "Slower but complete preview" at bounding box center [383, 231] width 128 height 10
click at [313, 230] on input "Full Preview Slower but complete preview" at bounding box center [307, 224] width 12 height 12
click at [430, 127] on div at bounding box center [784, 358] width 1568 height 715
click at [430, 127] on span "Preview" at bounding box center [447, 127] width 35 height 10
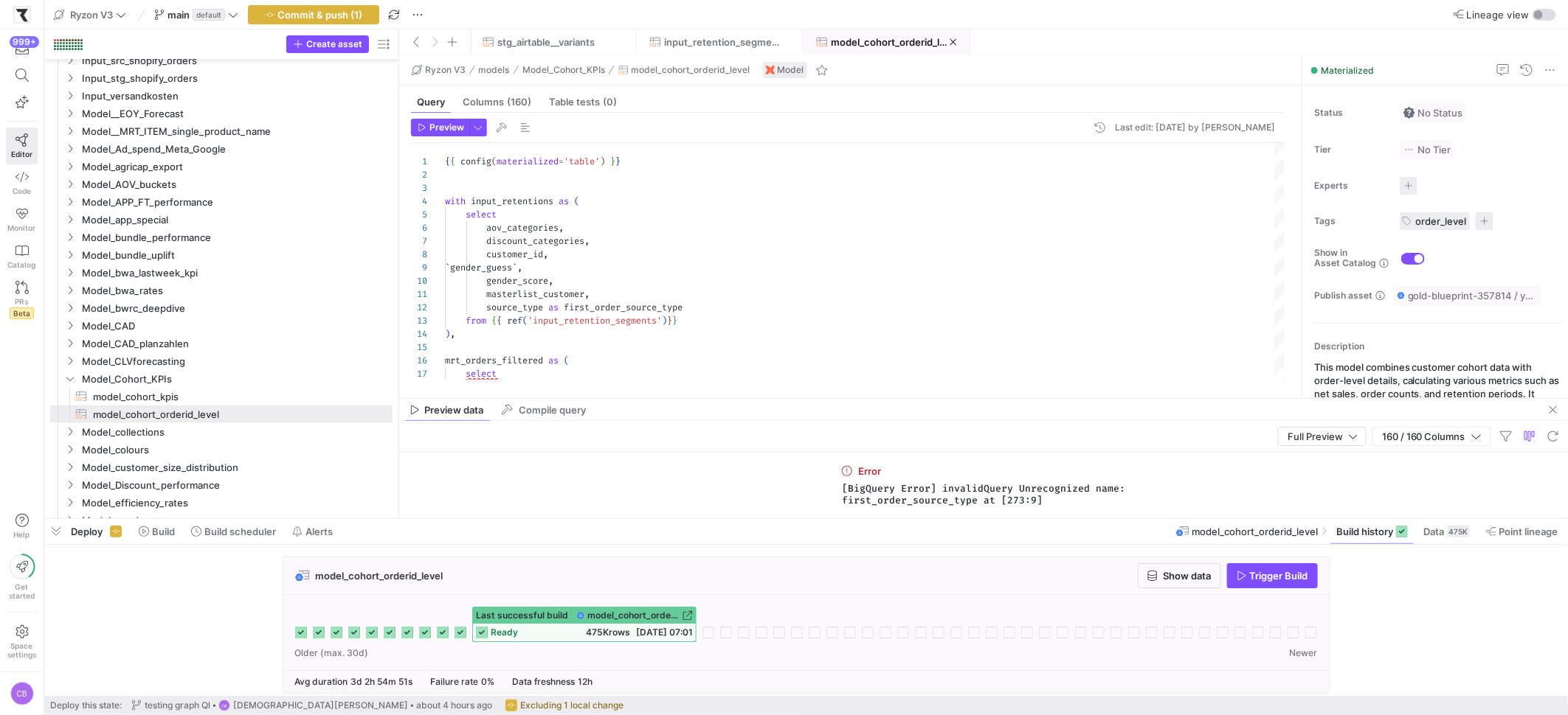
drag, startPoint x: 974, startPoint y: 500, endPoint x: 841, endPoint y: 496, distance: 133.1
click at [841, 496] on div "Error [BigQuery Error] invalidQuery Unrecognized name: first_order_source_type …" at bounding box center [983, 486] width 295 height 65
copy span "first_order_source_type"
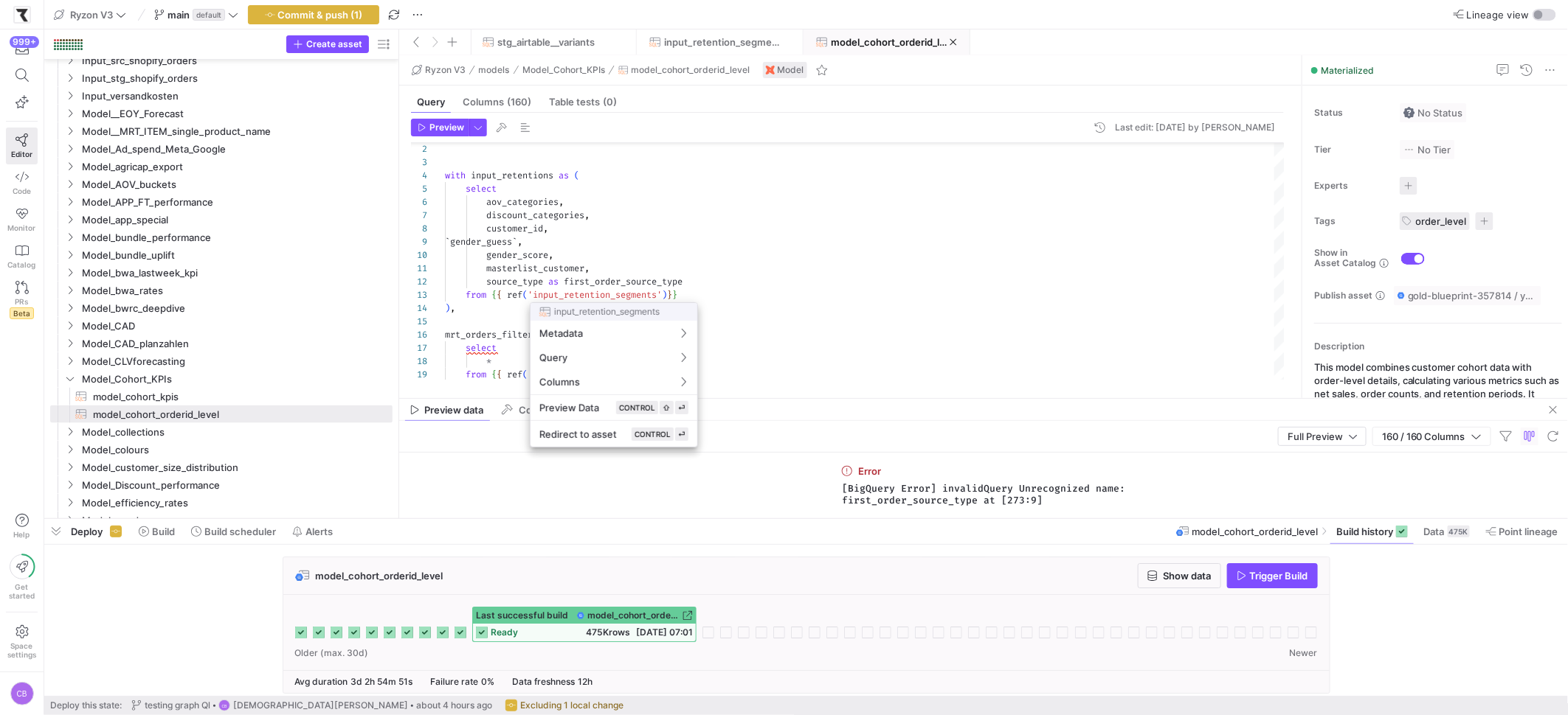
click at [825, 314] on div at bounding box center [784, 358] width 1568 height 715
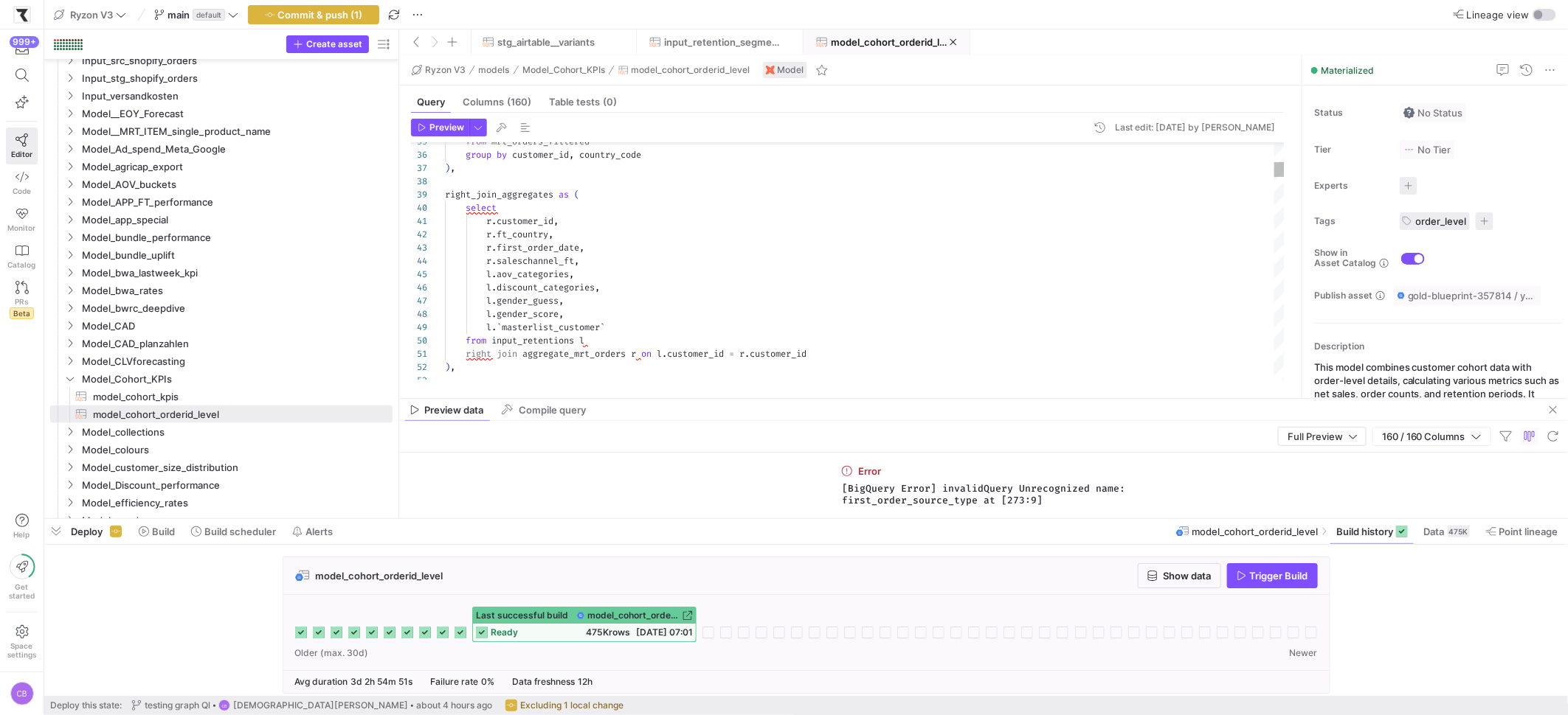
type textarea "r.customer_id, r.ft_country, r.first_order_date, r.saleschannel_ft, l.aov_categ…"
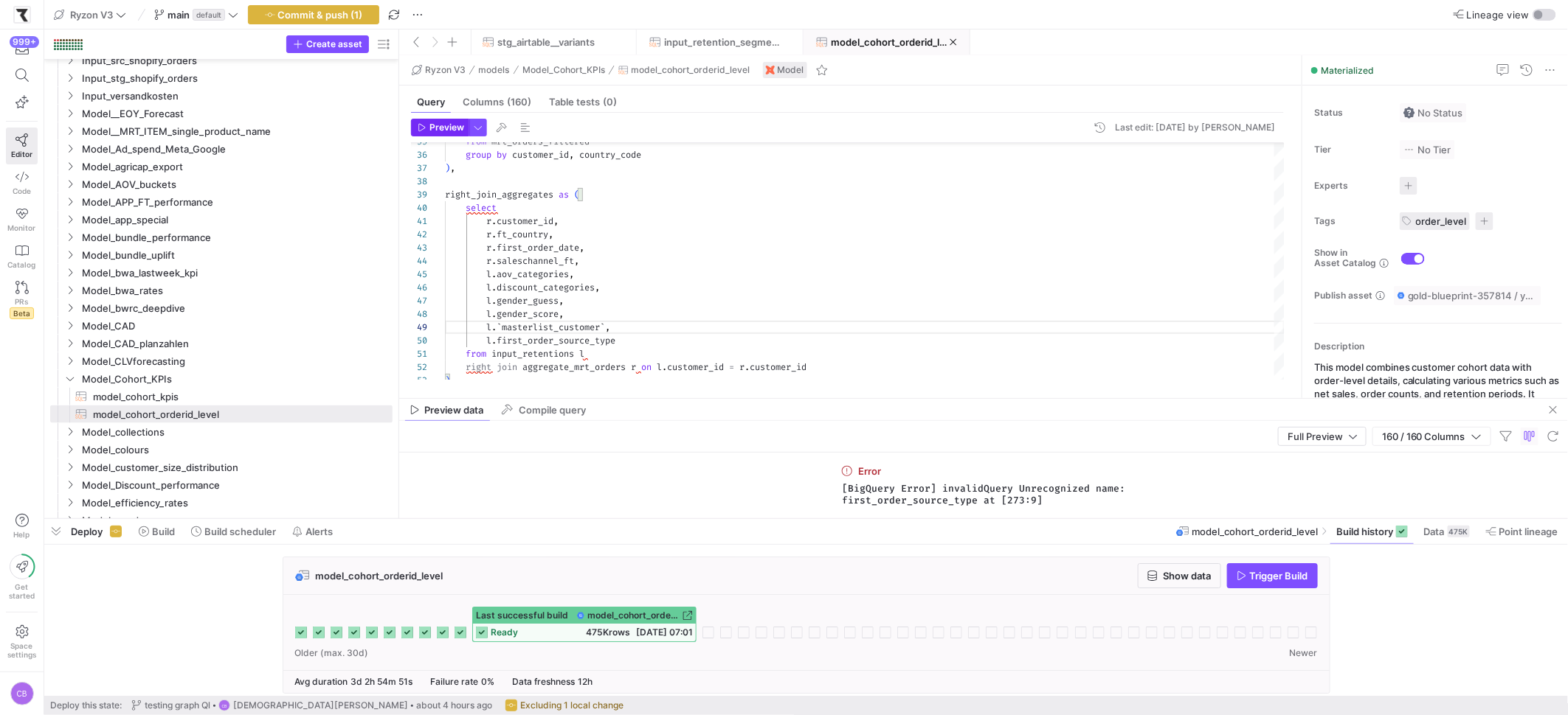
click at [452, 120] on span "button" at bounding box center [441, 127] width 57 height 16
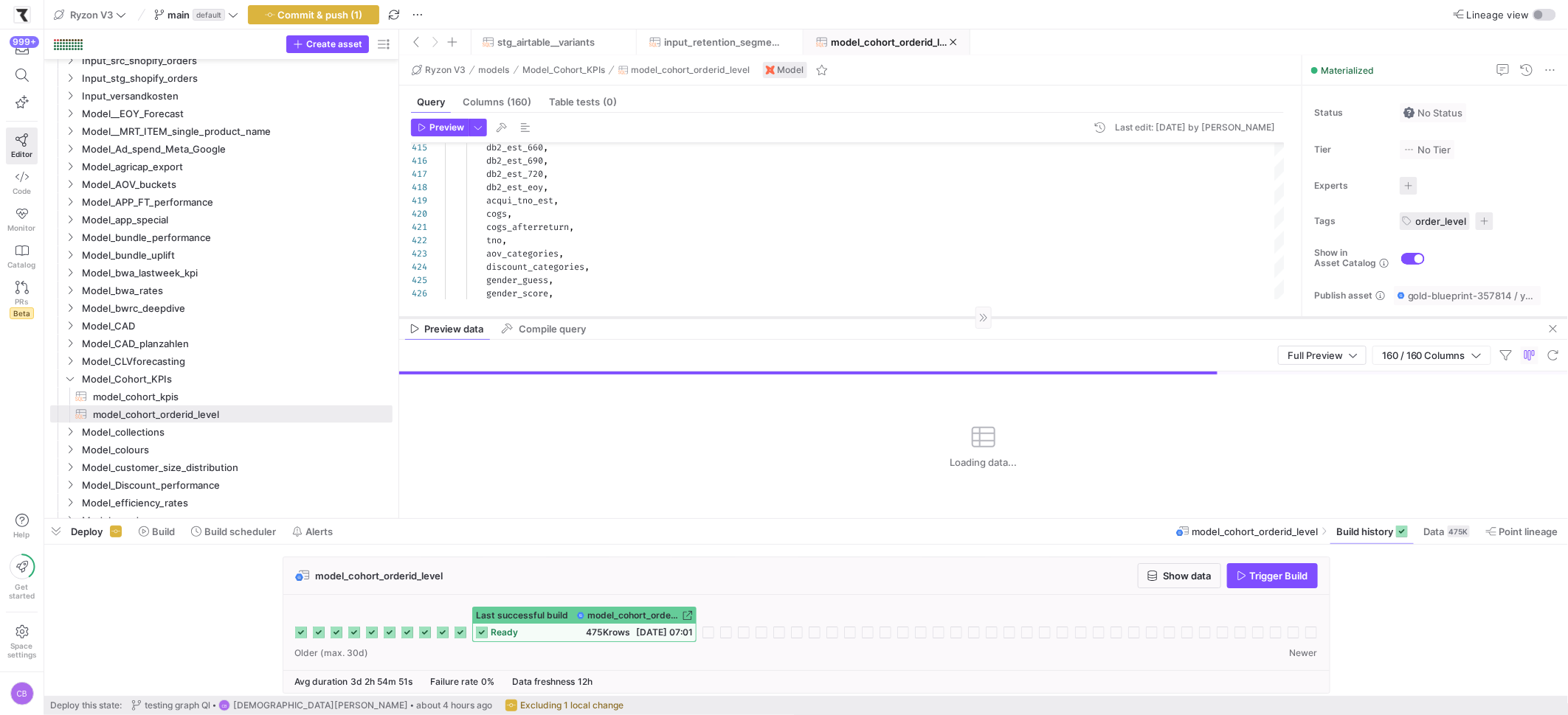
drag, startPoint x: 605, startPoint y: 399, endPoint x: 602, endPoint y: 318, distance: 81.1
click at [602, 318] on div at bounding box center [983, 317] width 1169 height 1
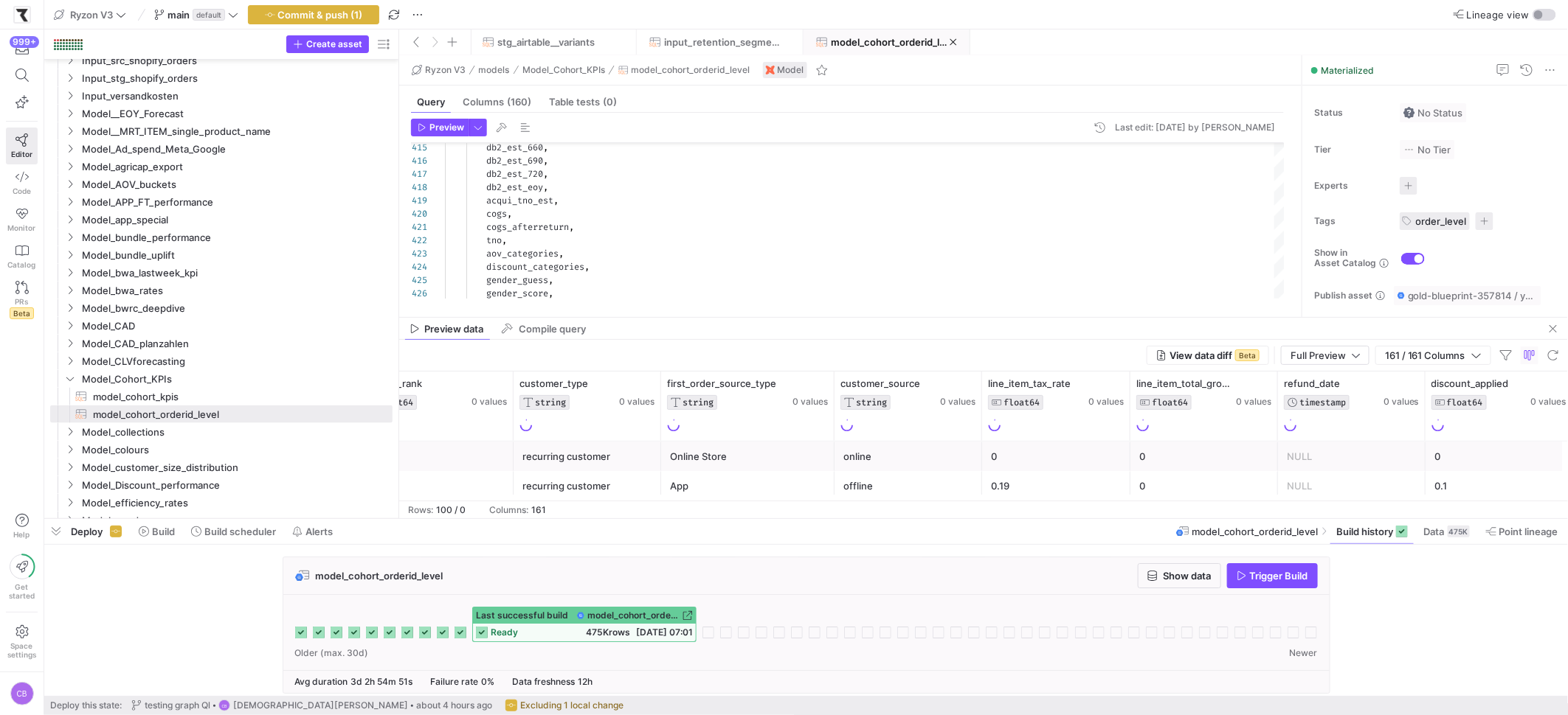
scroll to position [0, 492]
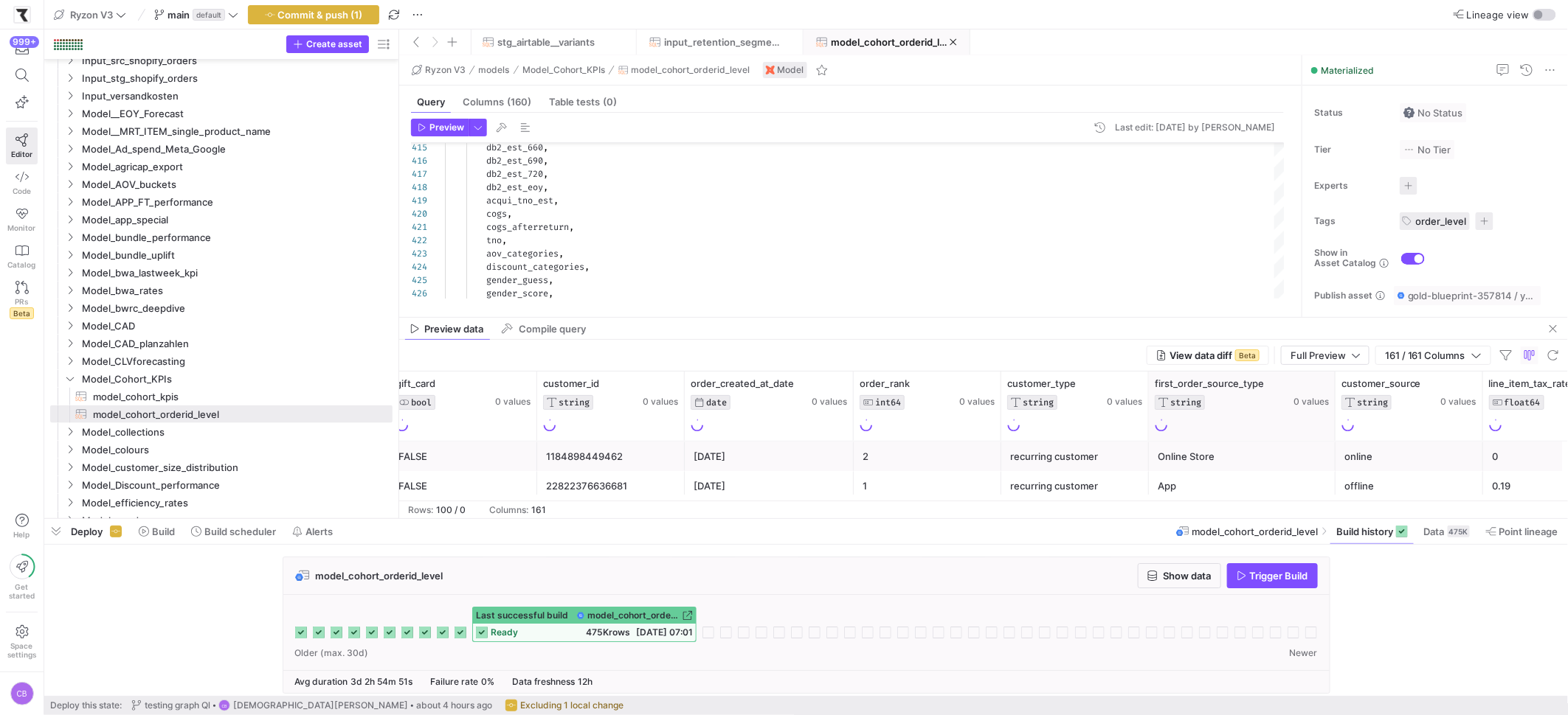
drag, startPoint x: 1319, startPoint y: 411, endPoint x: 1333, endPoint y: 415, distance: 14.6
click at [1333, 415] on div at bounding box center [1335, 406] width 6 height 69
click at [1155, 313] on div at bounding box center [983, 313] width 1169 height 1
click at [349, 16] on span "Commit & push (1)" at bounding box center [321, 15] width 85 height 12
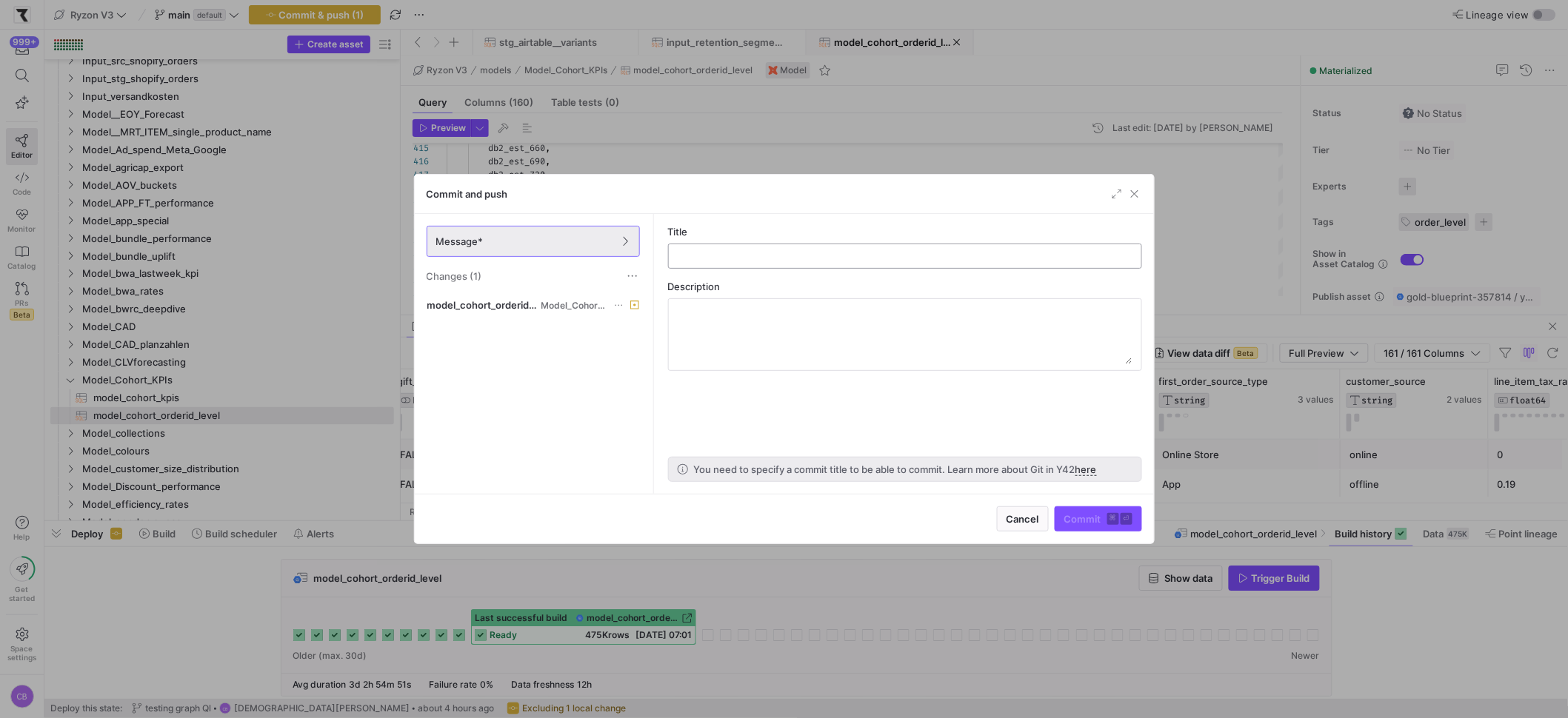
click at [833, 259] on input "text" at bounding box center [905, 256] width 449 height 12
type input "a"
type input "cohort order_id level adding first order source type"
click at [1083, 526] on span "submit" at bounding box center [1098, 520] width 86 height 24
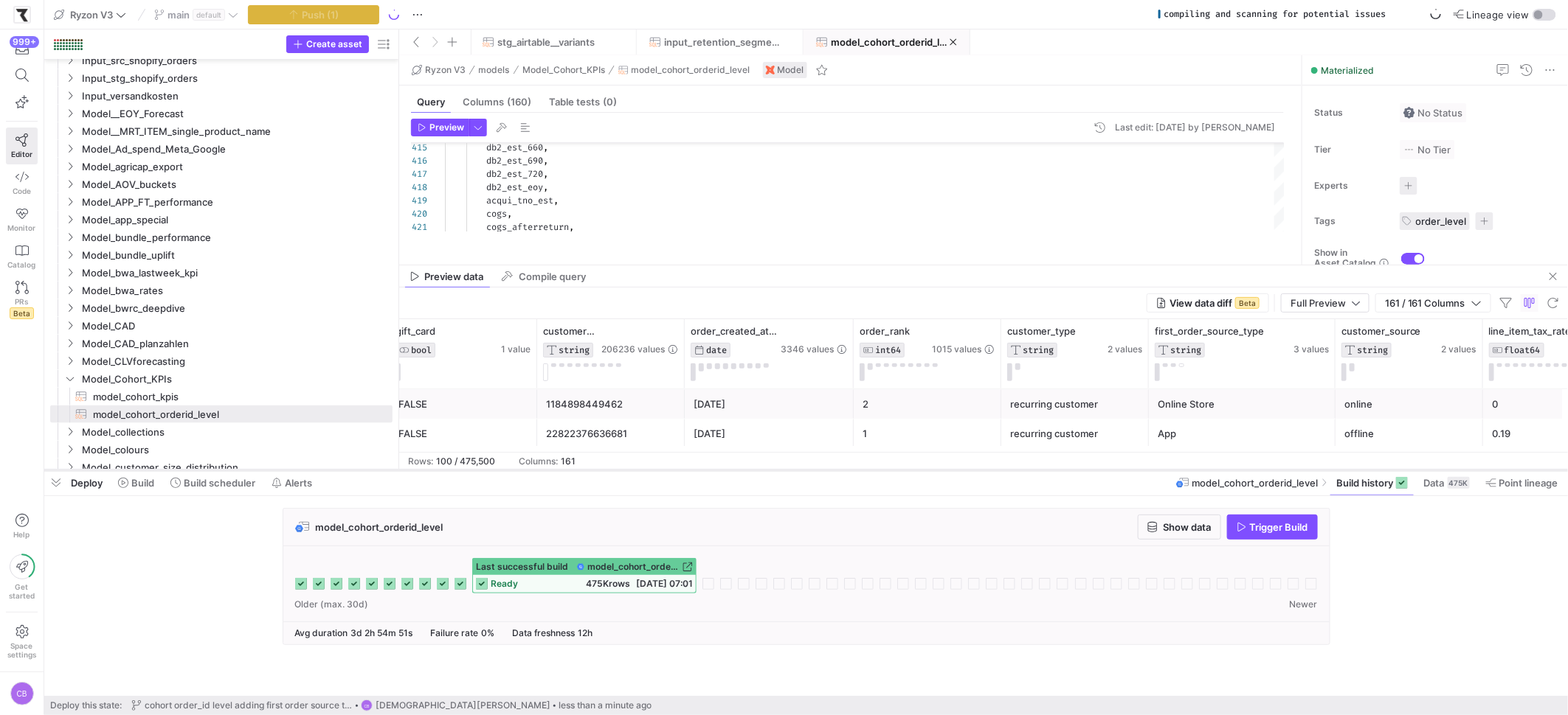
drag, startPoint x: 994, startPoint y: 519, endPoint x: 992, endPoint y: 472, distance: 47.0
click at [992, 472] on div at bounding box center [806, 470] width 1524 height 6
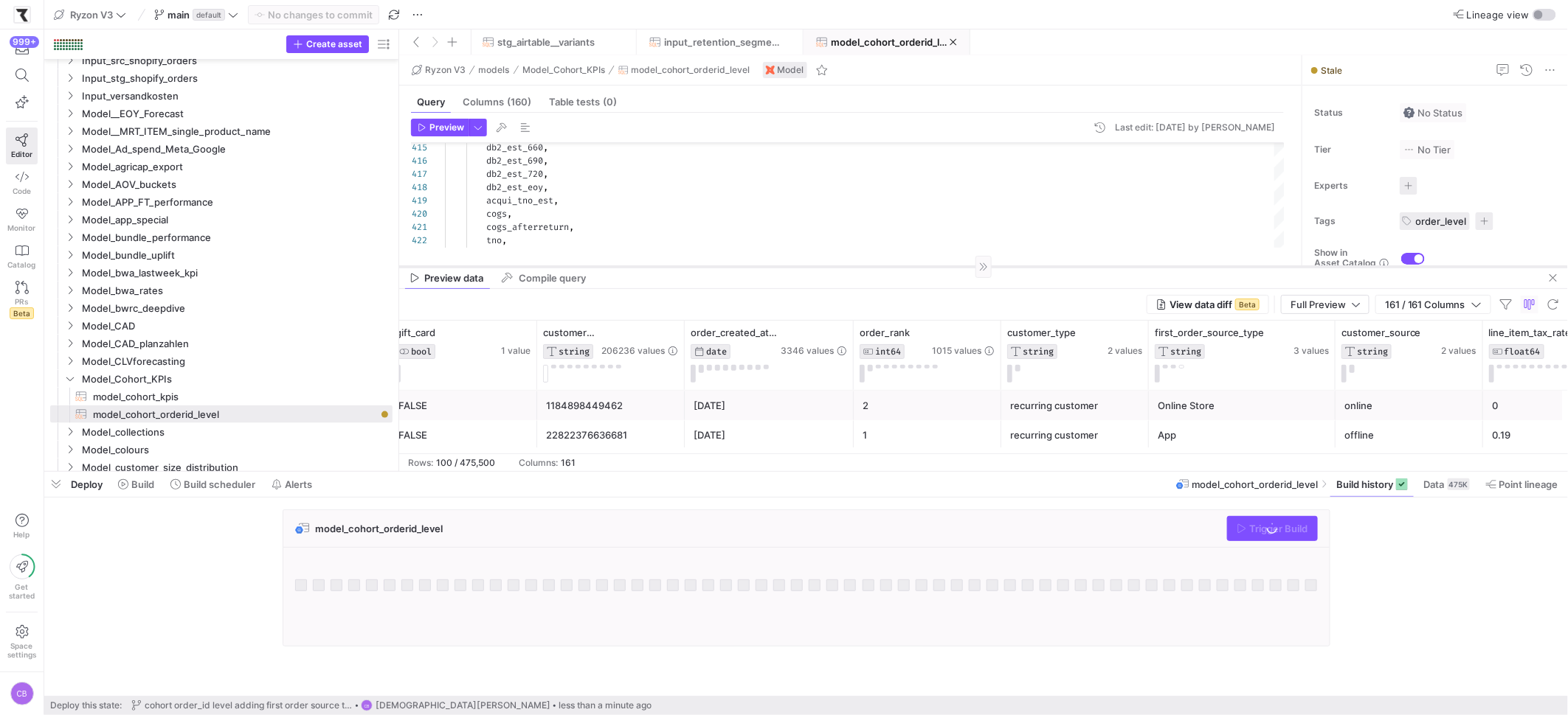
click at [1130, 267] on div at bounding box center [983, 267] width 1169 height 1
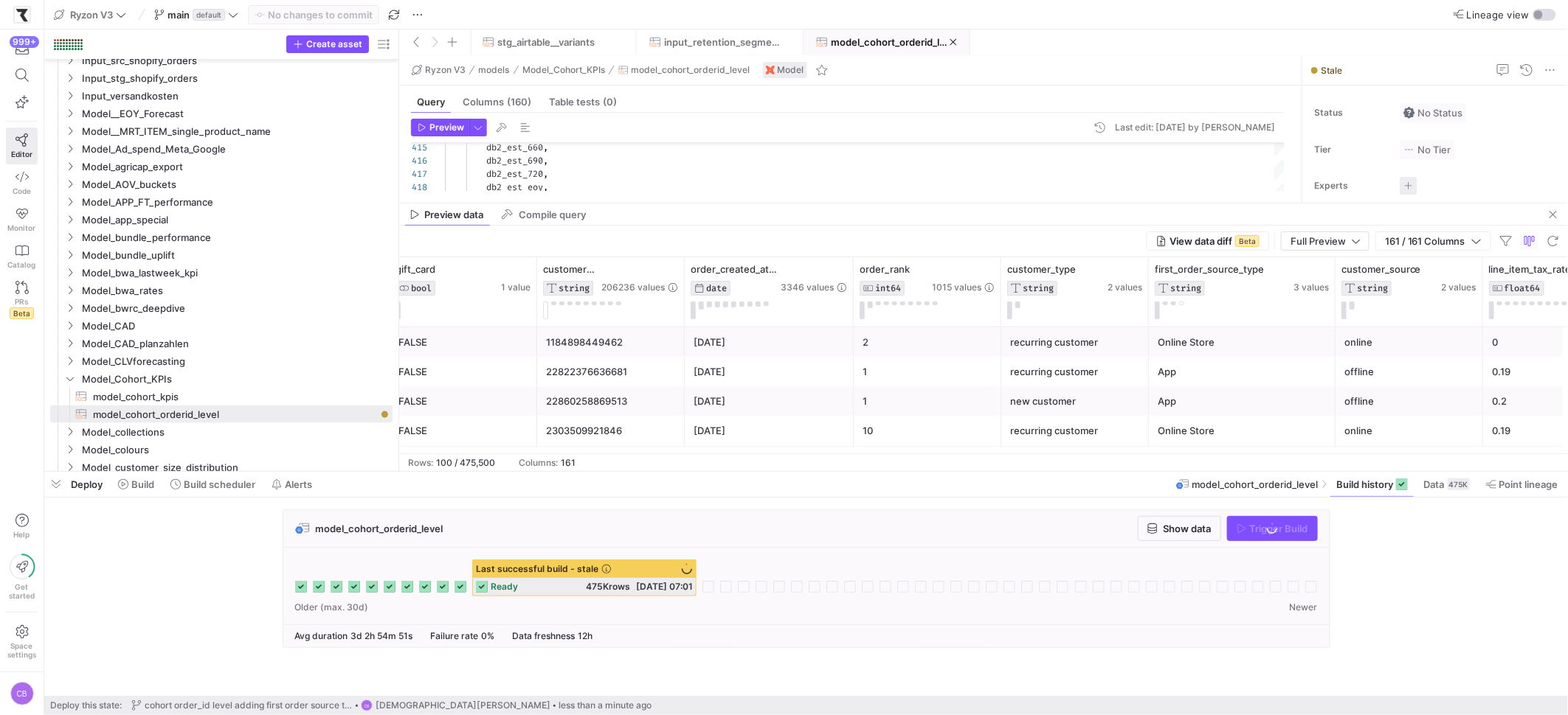
drag, startPoint x: 1130, startPoint y: 267, endPoint x: 1155, endPoint y: 156, distance: 113.8
click at [1155, 202] on div at bounding box center [983, 202] width 1169 height 1
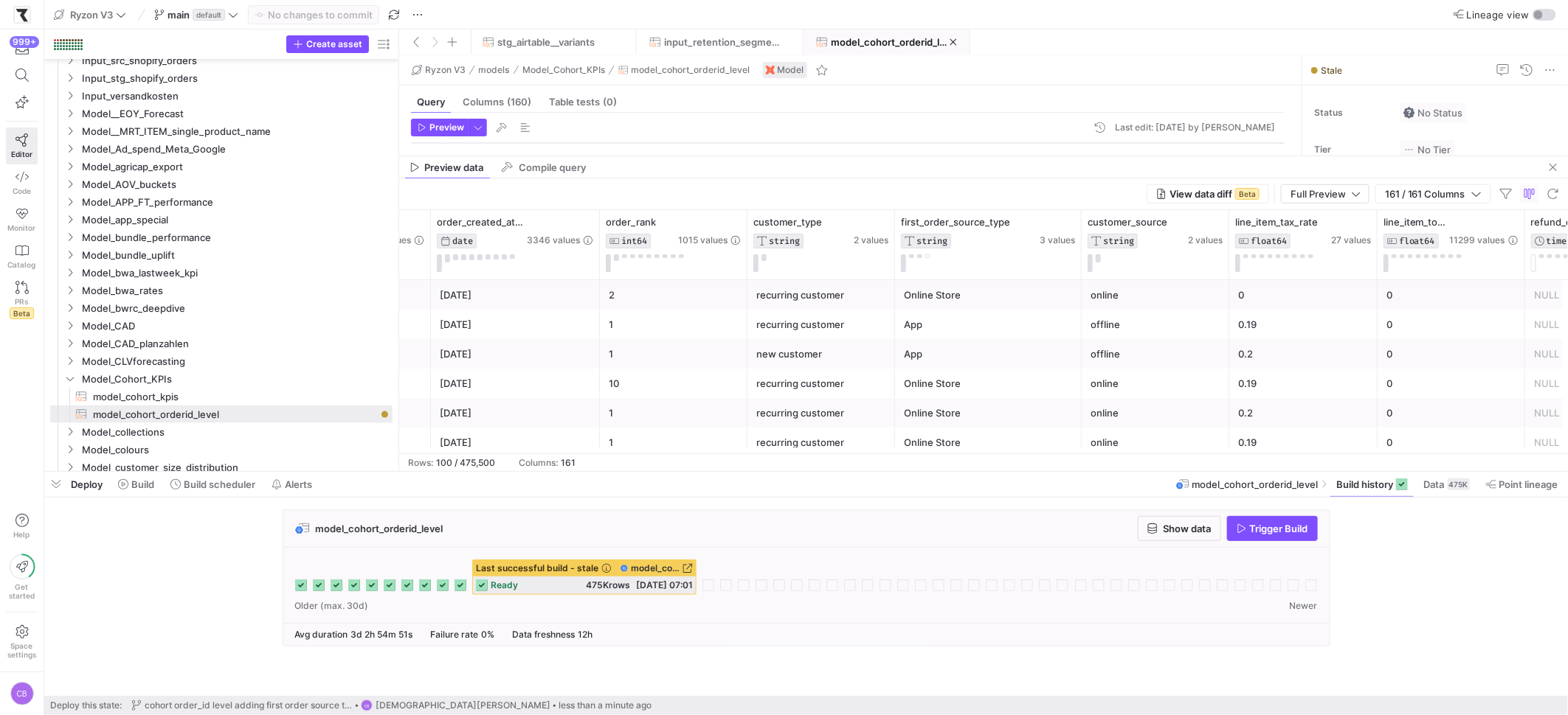
scroll to position [0, 874]
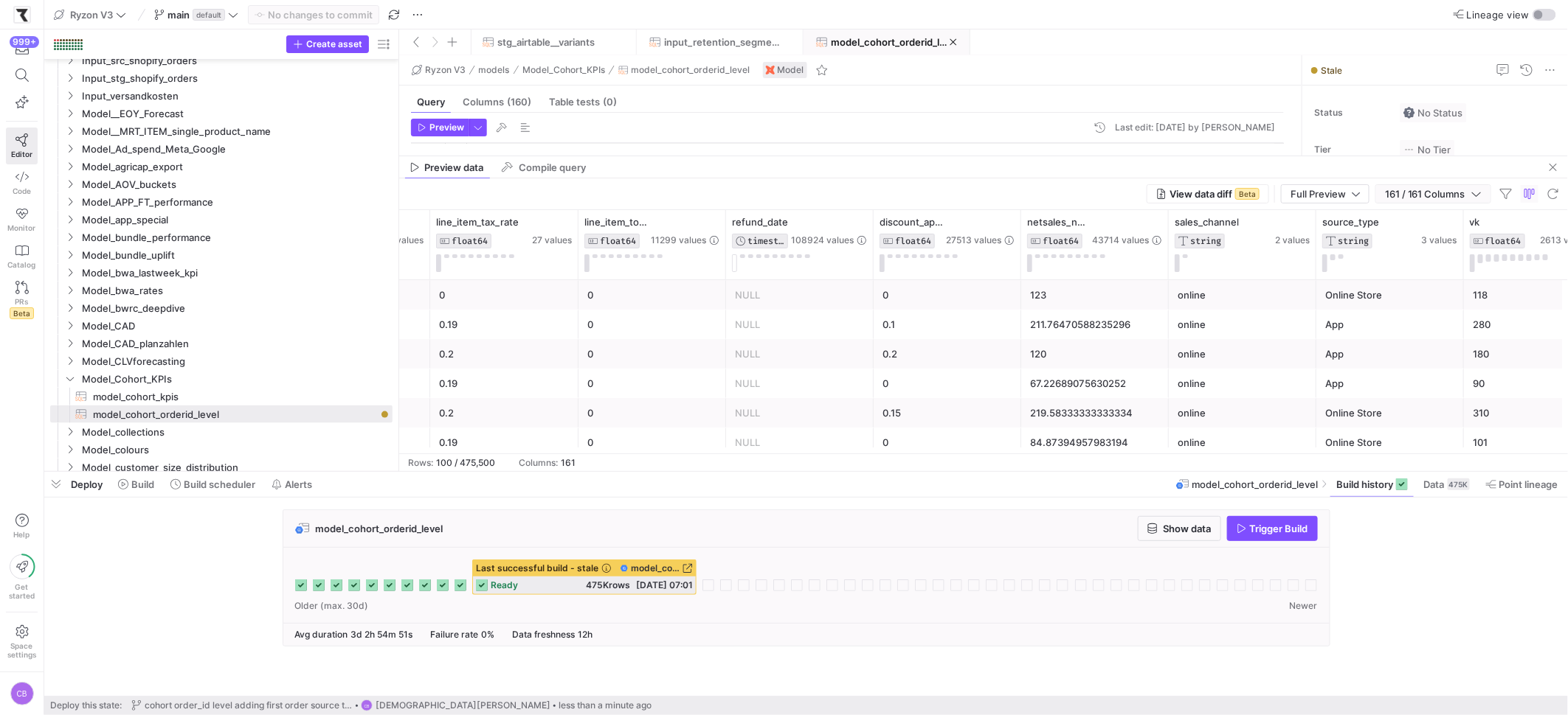
click at [1476, 197] on icon "button" at bounding box center [1476, 194] width 10 height 10
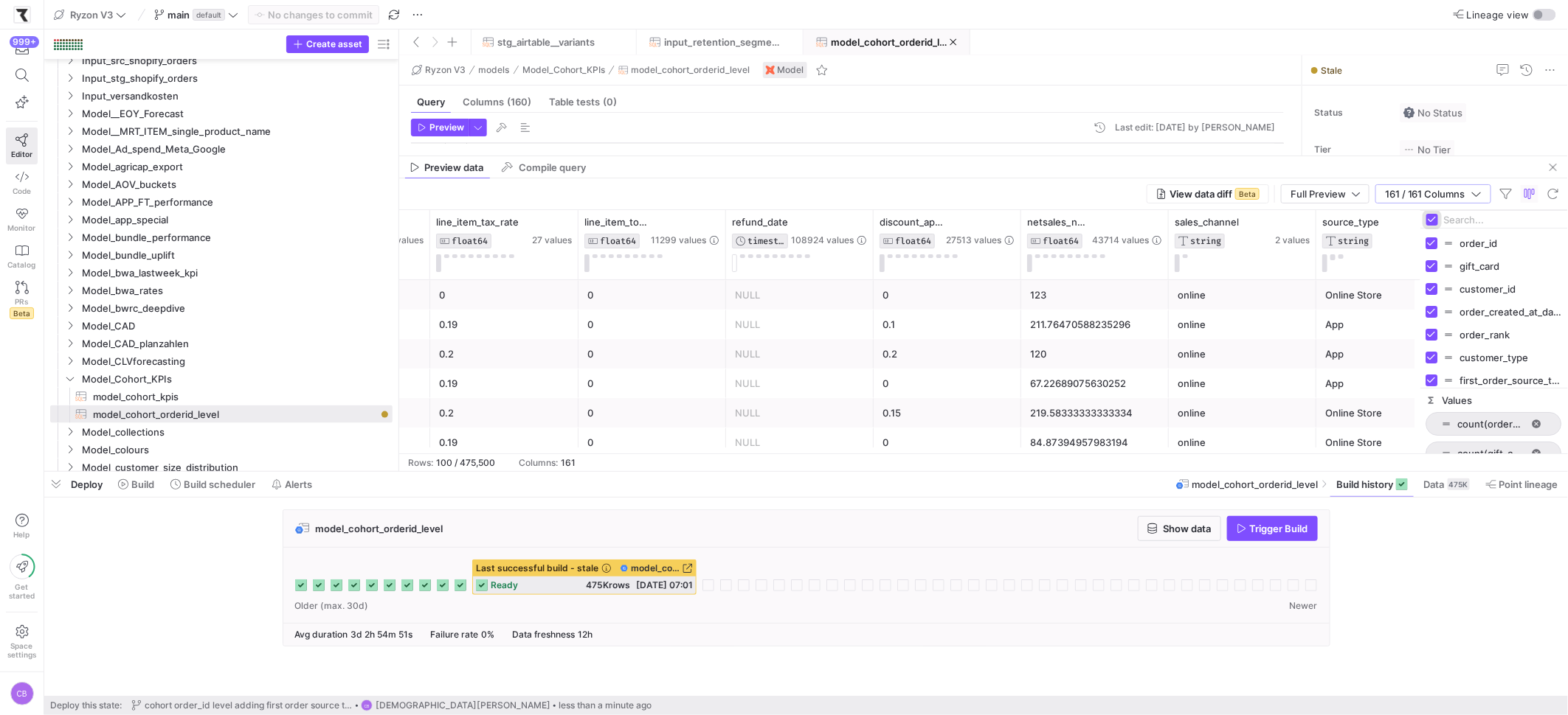
click at [1438, 220] on input "Toggle Select All Columns" at bounding box center [1433, 220] width 12 height 12
checkbox input "false"
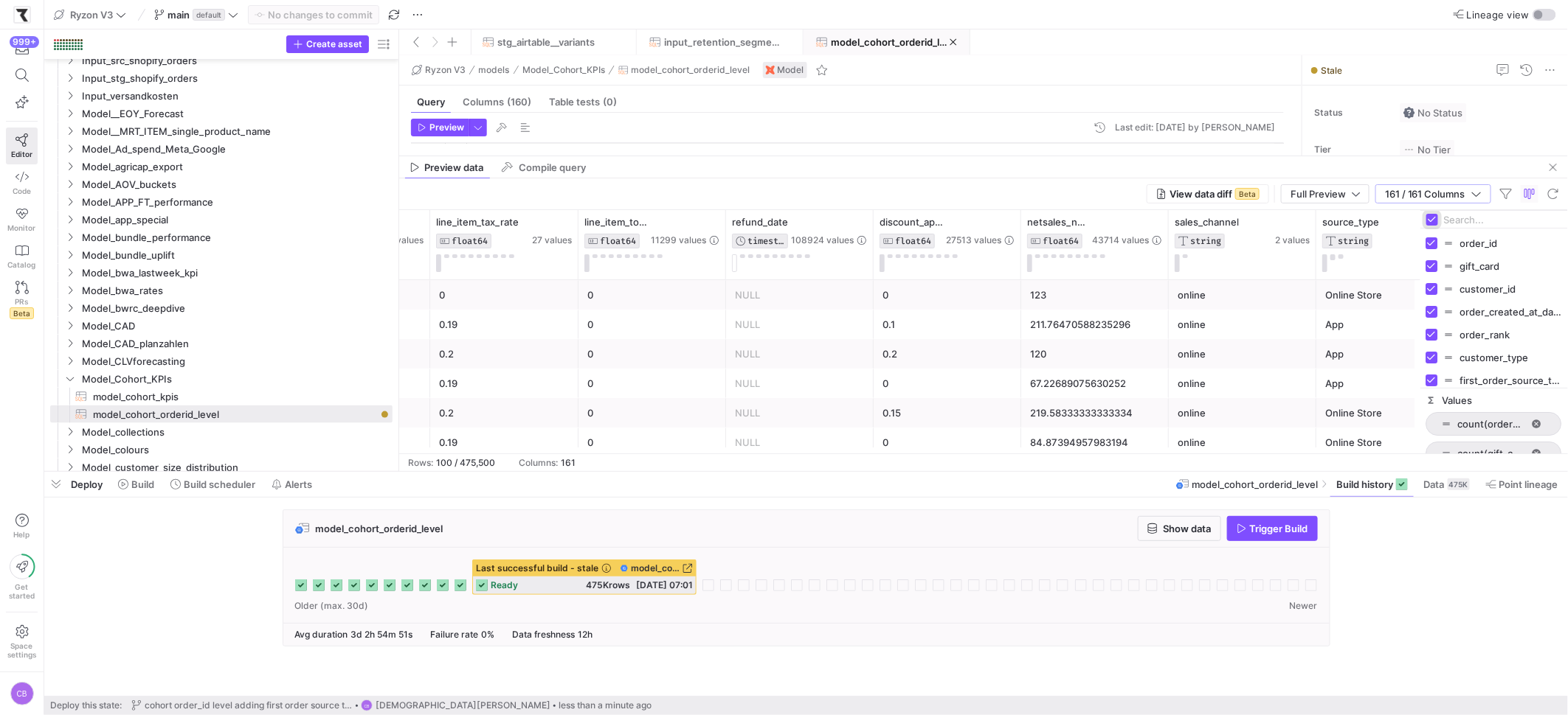
checkbox input "false"
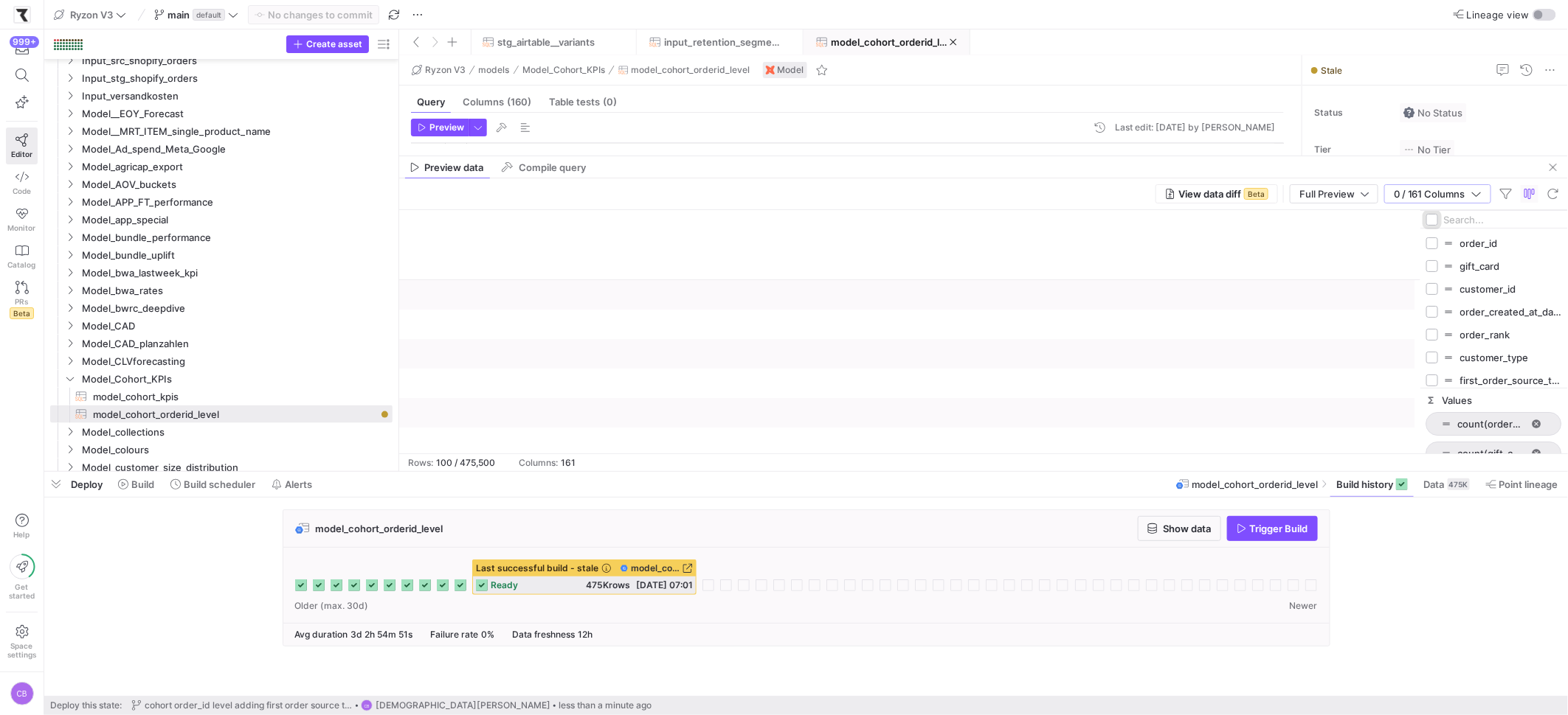
scroll to position [0, 0]
click at [1461, 222] on input "Filter Columns Input" at bounding box center [1502, 220] width 118 height 30
type input "source"
click at [1435, 286] on input "Press SPACE to toggle visibility (hidden)" at bounding box center [1433, 289] width 12 height 12
checkbox input "true"
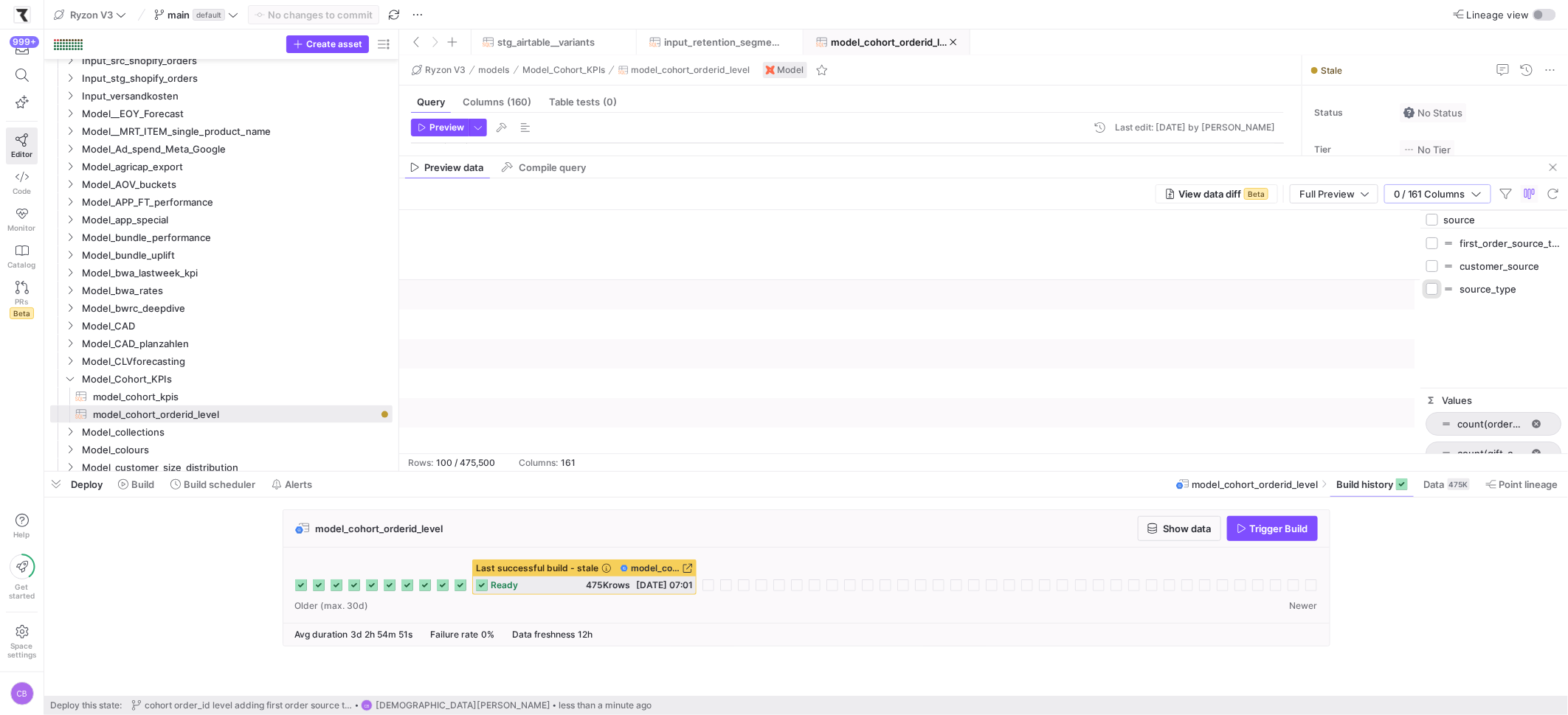
checkbox input "false"
click at [1438, 242] on input "Press SPACE to toggle visibility (hidden)" at bounding box center [1433, 243] width 12 height 12
checkbox input "true"
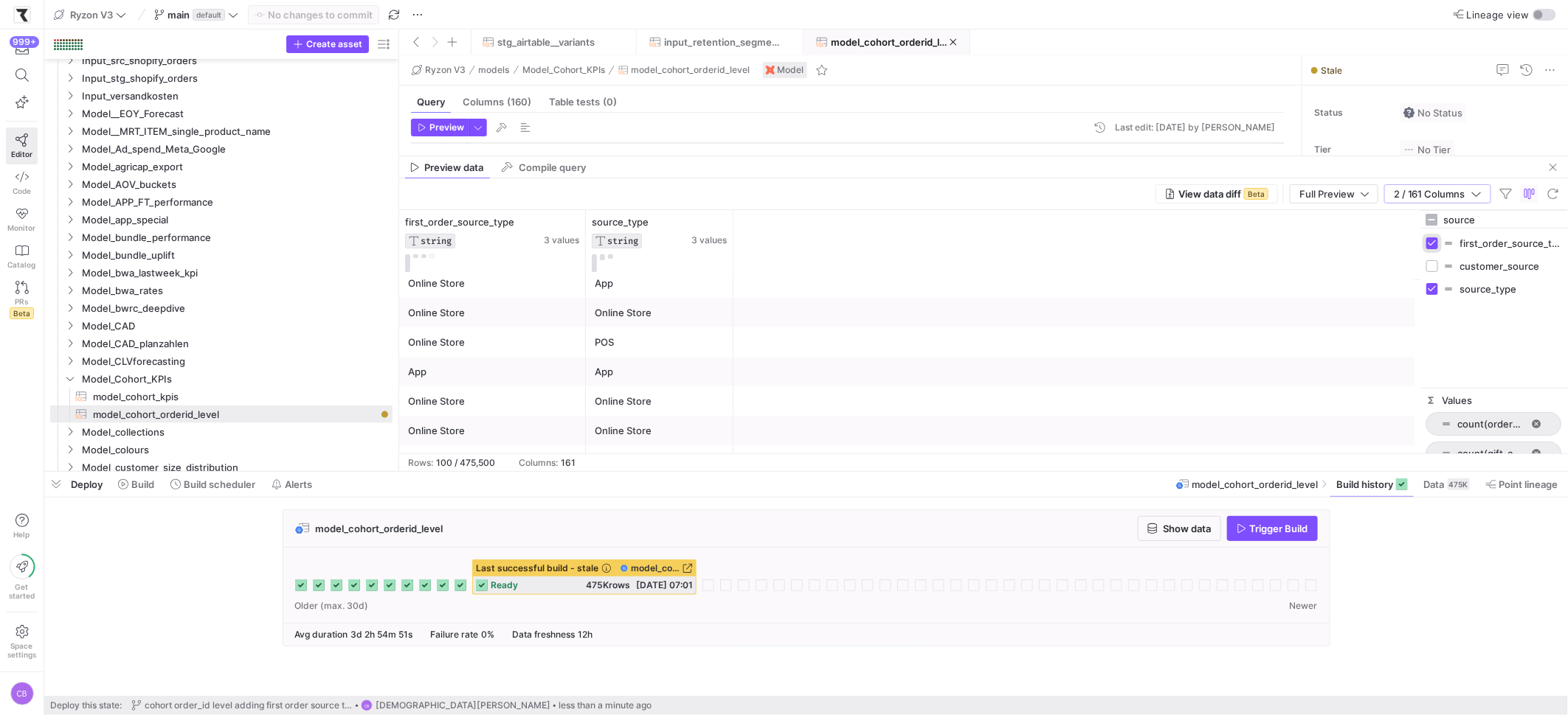
scroll to position [229, 0]
drag, startPoint x: 1486, startPoint y: 220, endPoint x: 1433, endPoint y: 223, distance: 53.1
click at [1437, 222] on div "source" at bounding box center [1494, 220] width 147 height 18
type input "first"
click at [1430, 268] on input "Press SPACE to toggle visibility (hidden)" at bounding box center [1433, 267] width 12 height 12
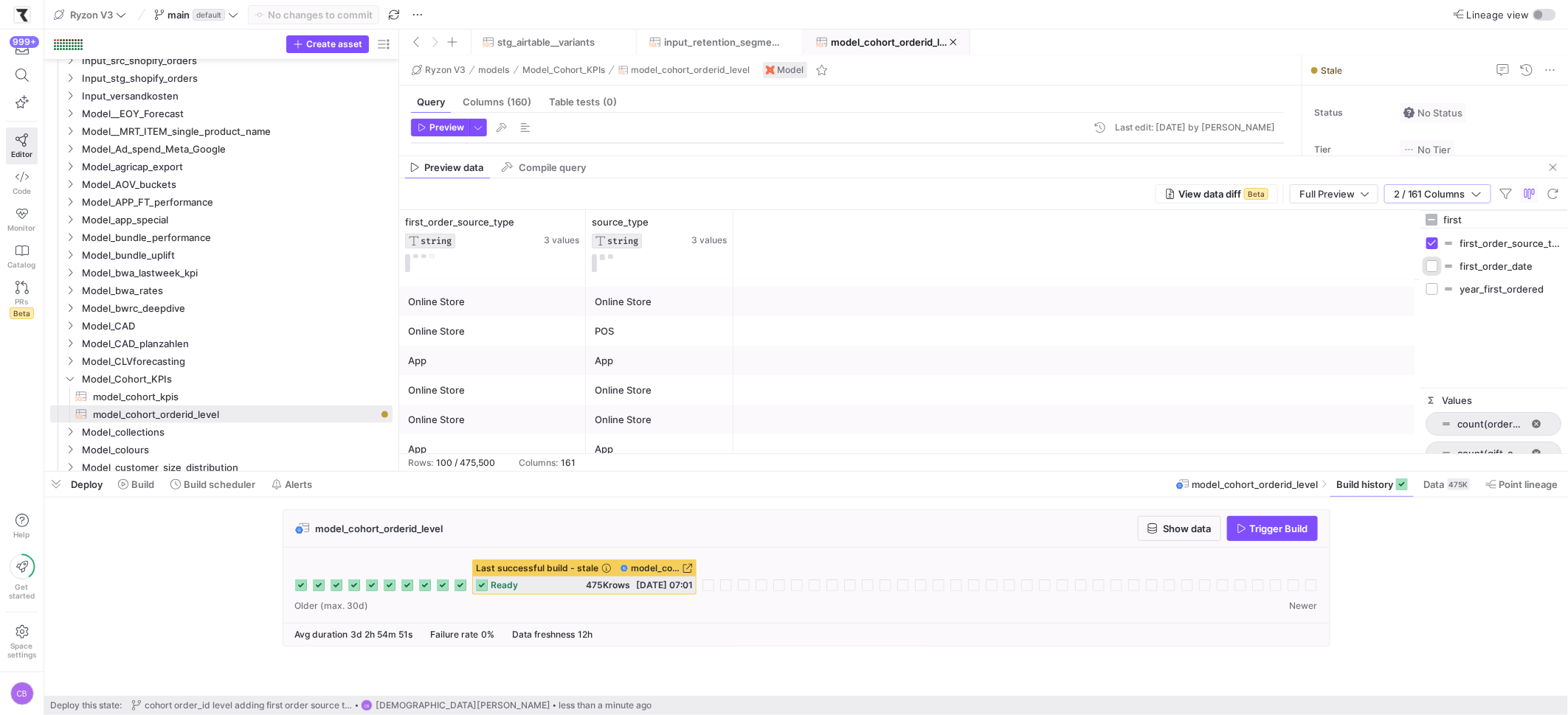
checkbox input "true"
drag, startPoint x: 1471, startPoint y: 217, endPoint x: 1385, endPoint y: 217, distance: 86.0
click at [1385, 217] on div "source_type STRING 3 values first_order_source_type STRING 3 values first_order…" at bounding box center [983, 332] width 1169 height 243
type input "order_creat"
click at [1433, 240] on input "Press SPACE to toggle visibility (hidden)" at bounding box center [1433, 243] width 12 height 12
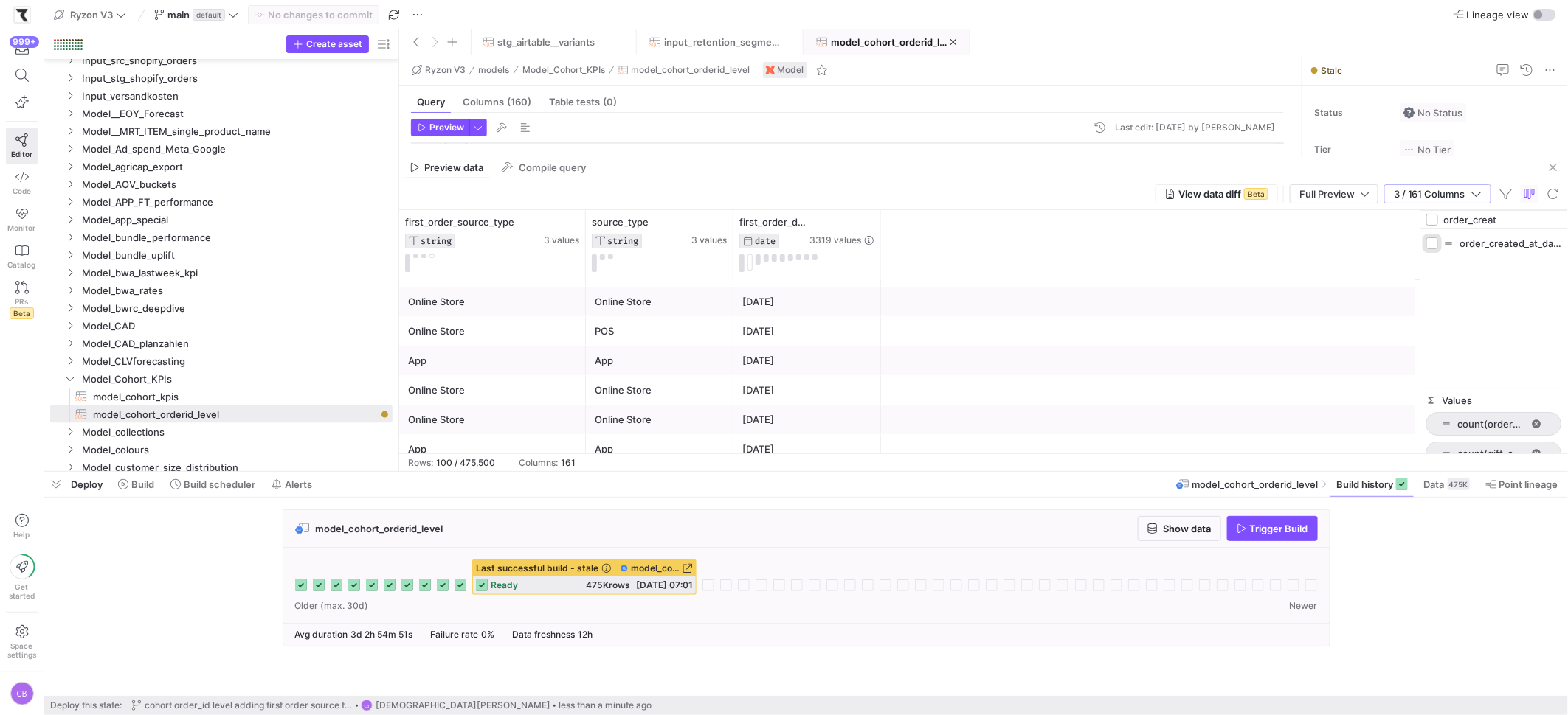
checkbox input "true"
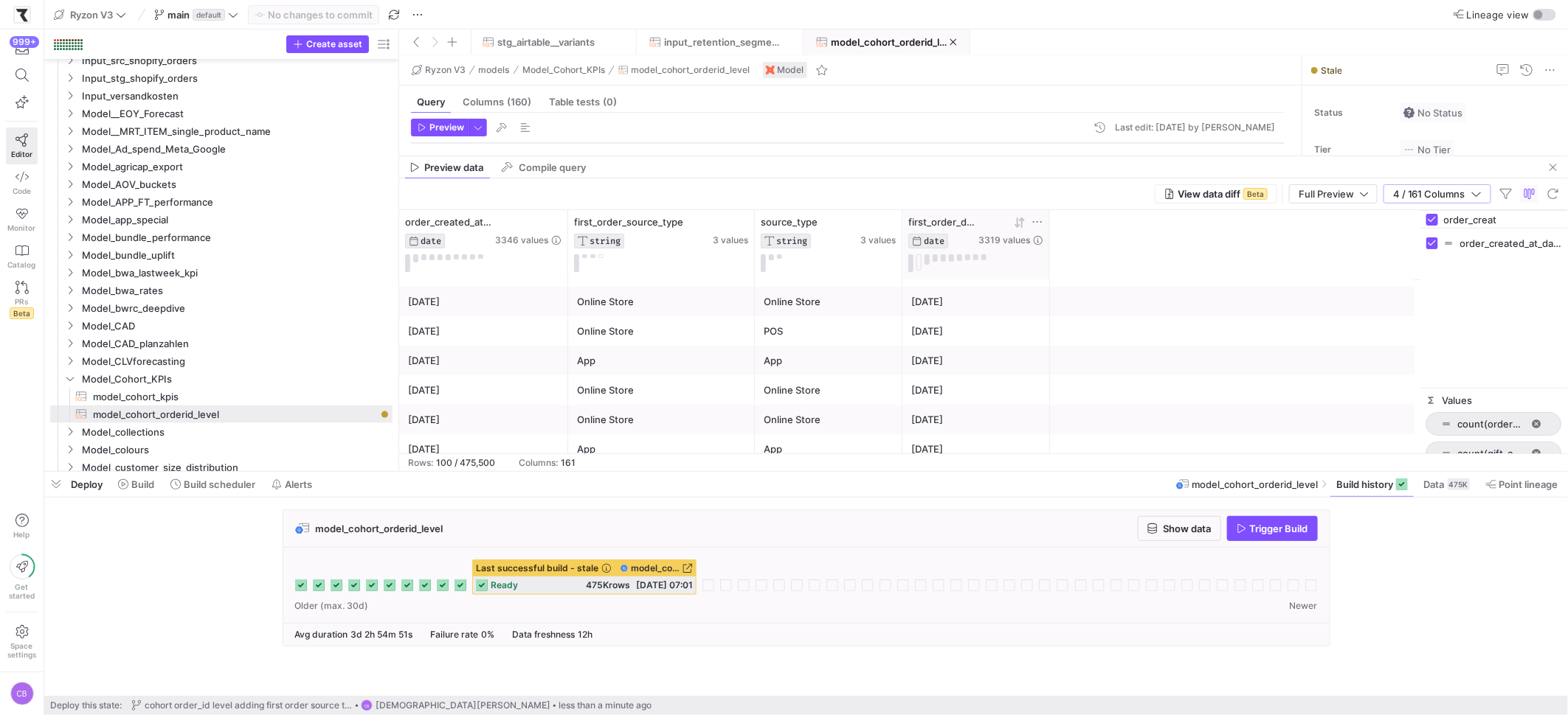
click at [960, 225] on span "first_order_date" at bounding box center [942, 222] width 67 height 12
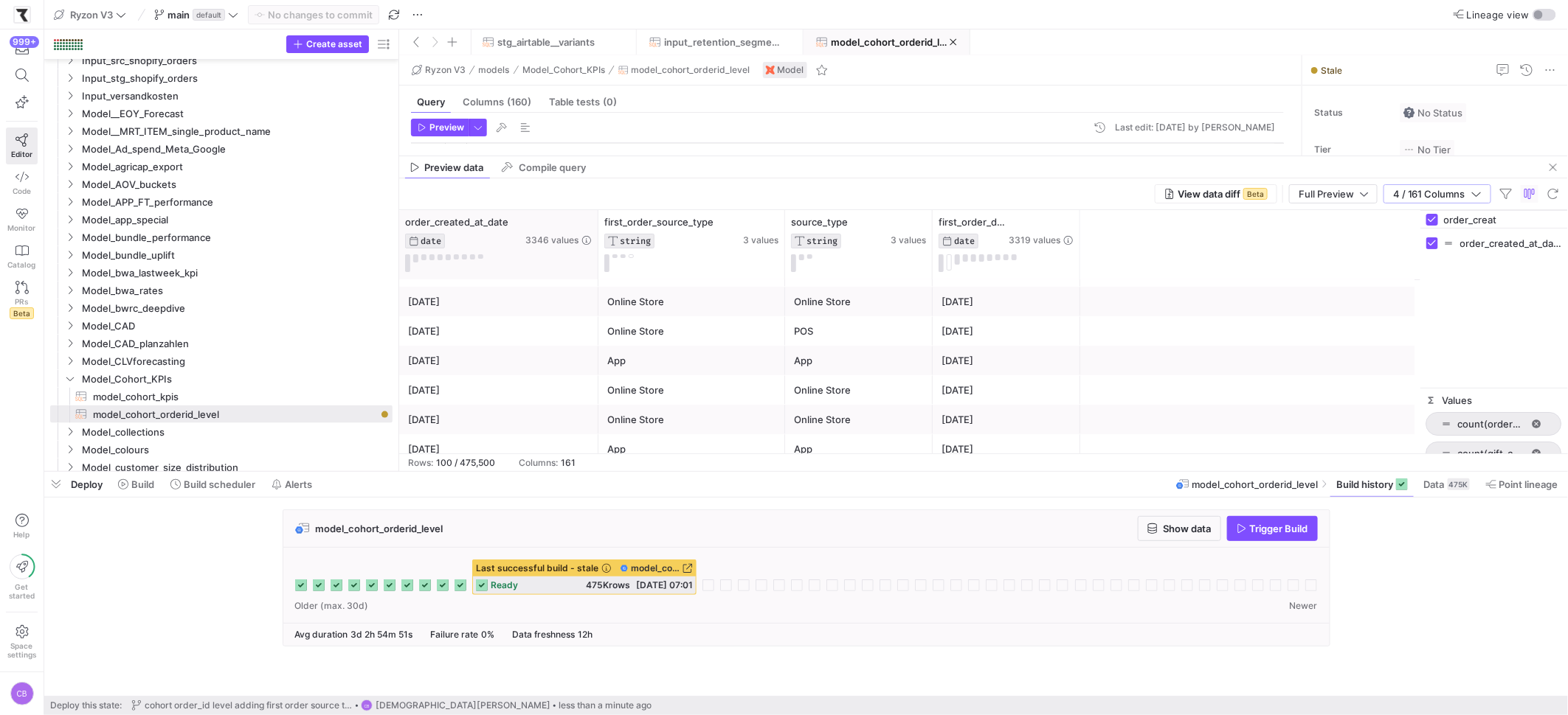
drag, startPoint x: 566, startPoint y: 227, endPoint x: 596, endPoint y: 226, distance: 30.0
click at [596, 226] on div at bounding box center [598, 245] width 6 height 69
click at [565, 222] on icon at bounding box center [565, 222] width 5 height 10
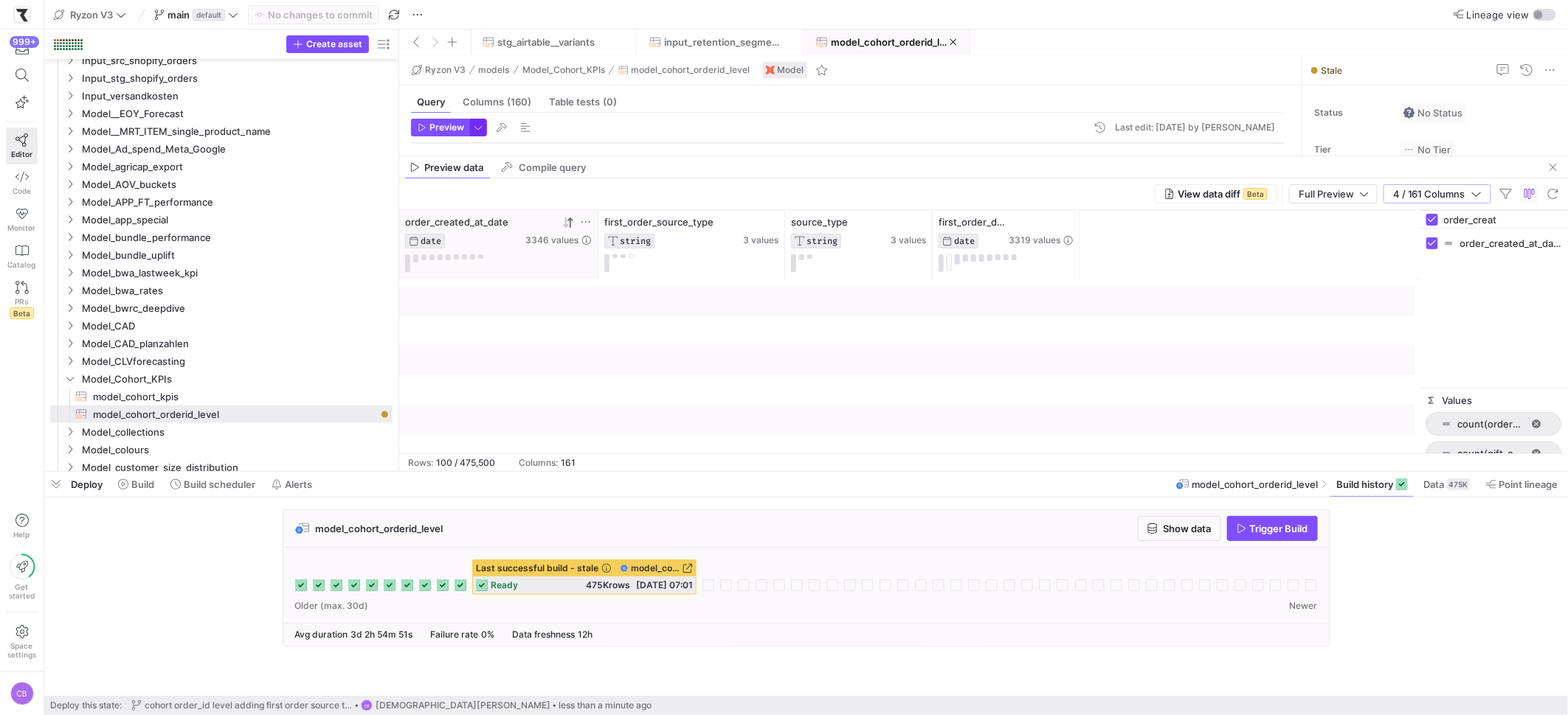
click at [479, 131] on span "button" at bounding box center [478, 127] width 16 height 16
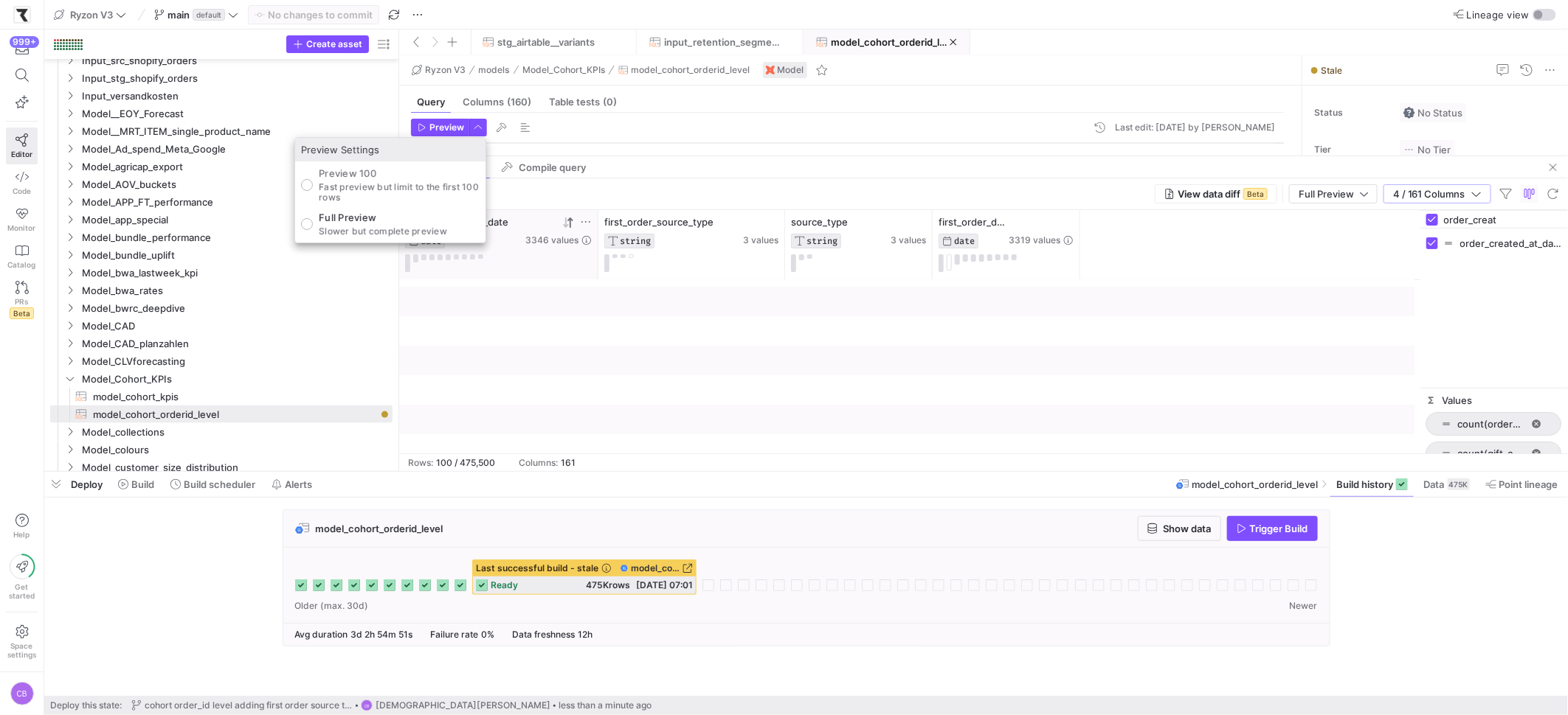
click at [646, 310] on div at bounding box center [784, 358] width 1568 height 715
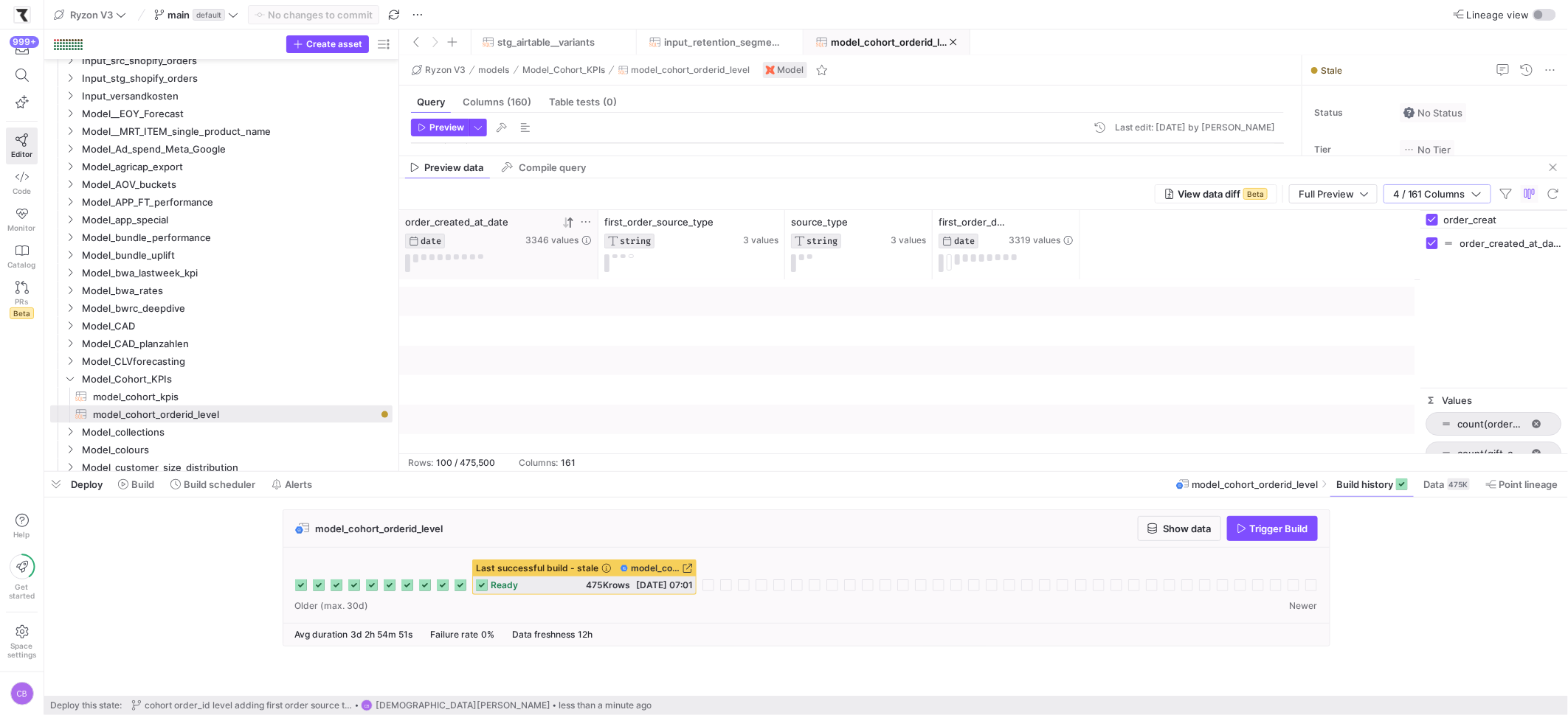
click at [564, 223] on icon at bounding box center [568, 223] width 12 height 12
click at [1479, 197] on icon "button" at bounding box center [1476, 194] width 10 height 10
click at [1245, 537] on span "button" at bounding box center [1273, 528] width 89 height 24
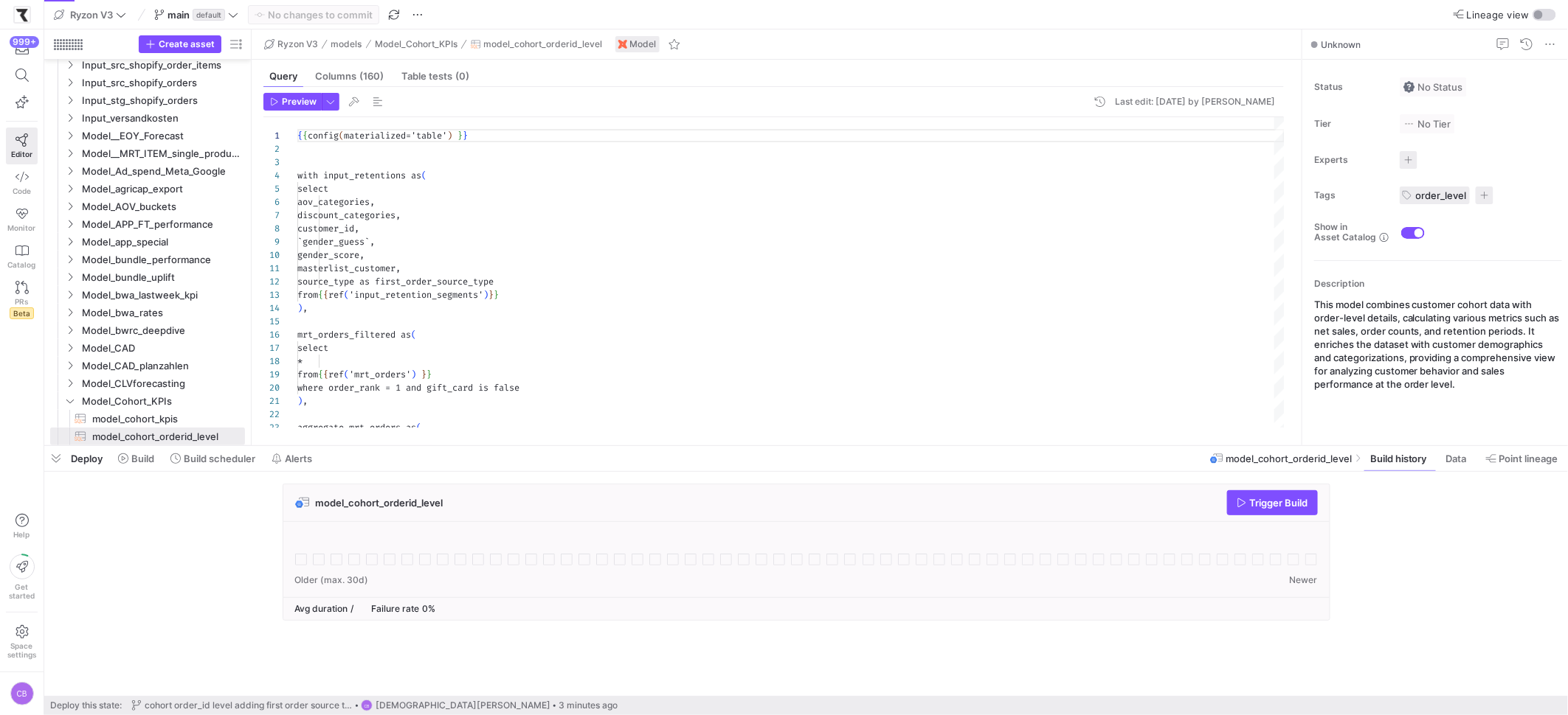
scroll to position [132, 0]
